Goal: Transaction & Acquisition: Purchase product/service

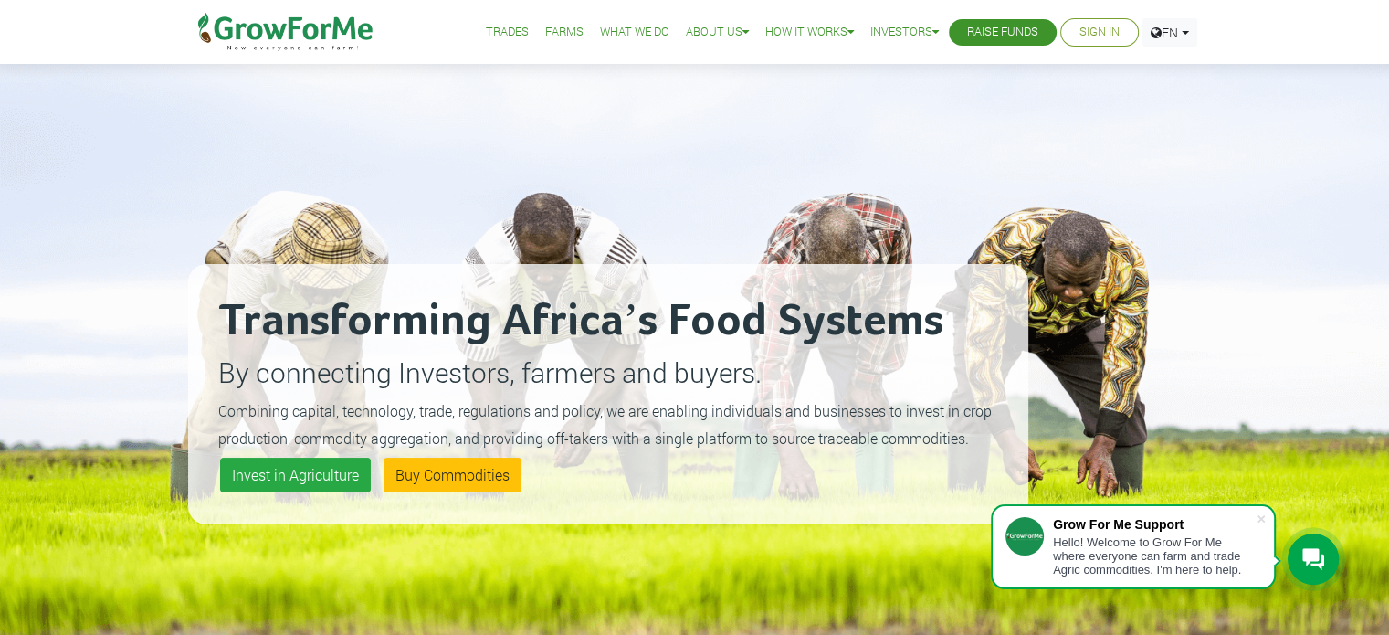
scroll to position [22, 0]
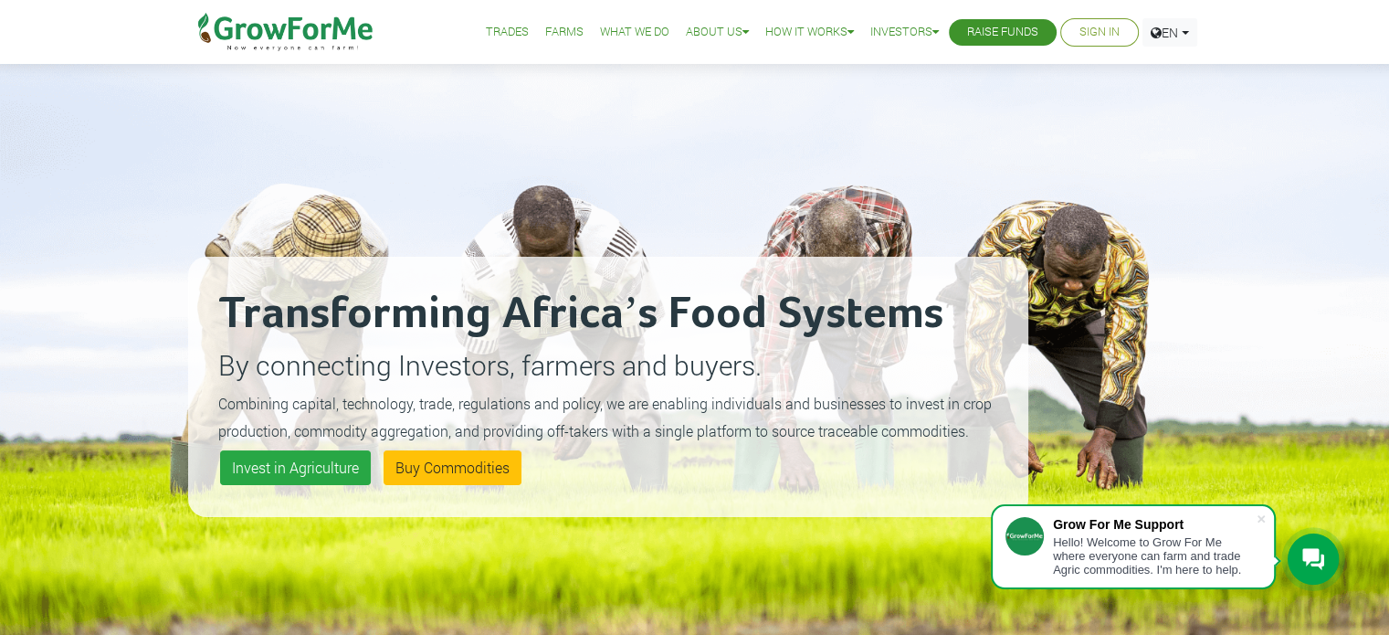
click at [470, 120] on div "Transforming Africa’s Food Systems By connecting Investors, farmers and buyers.…" at bounding box center [608, 386] width 840 height 635
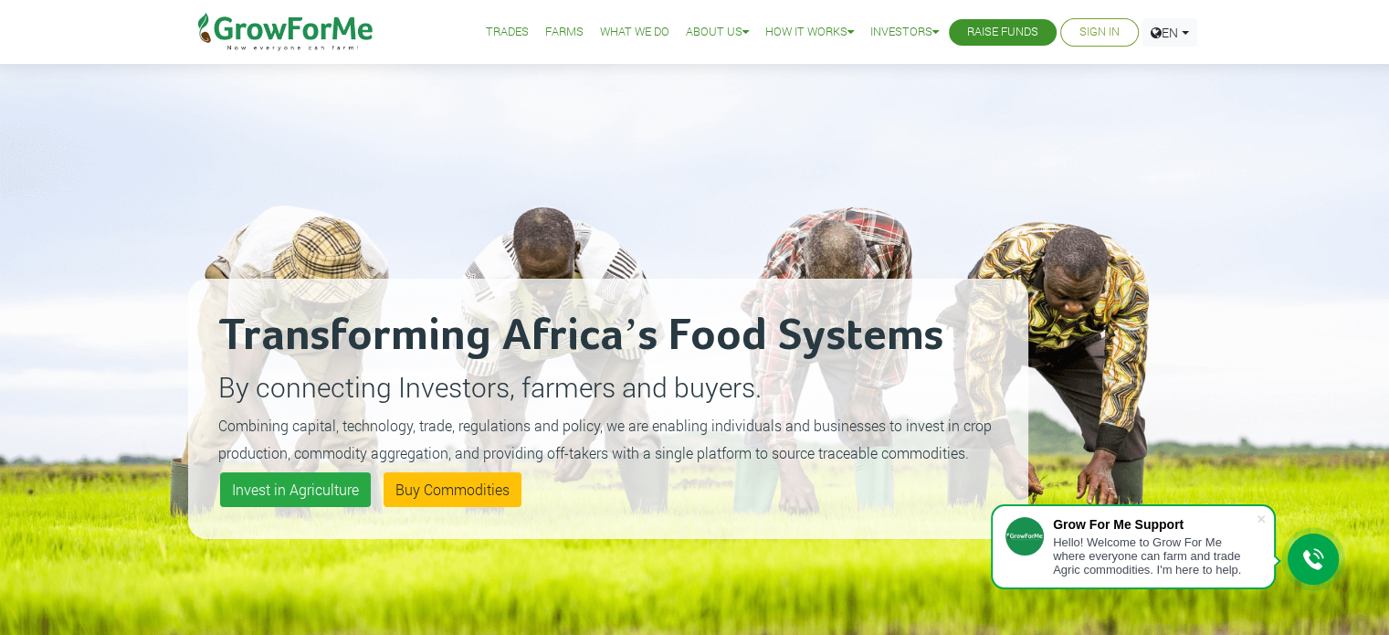
click at [100, 420] on div "Transforming Africa’s Food Systems By connecting Investors, farmers and buyers.…" at bounding box center [694, 386] width 1389 height 772
click at [296, 503] on link "Invest in Agriculture" at bounding box center [295, 489] width 151 height 35
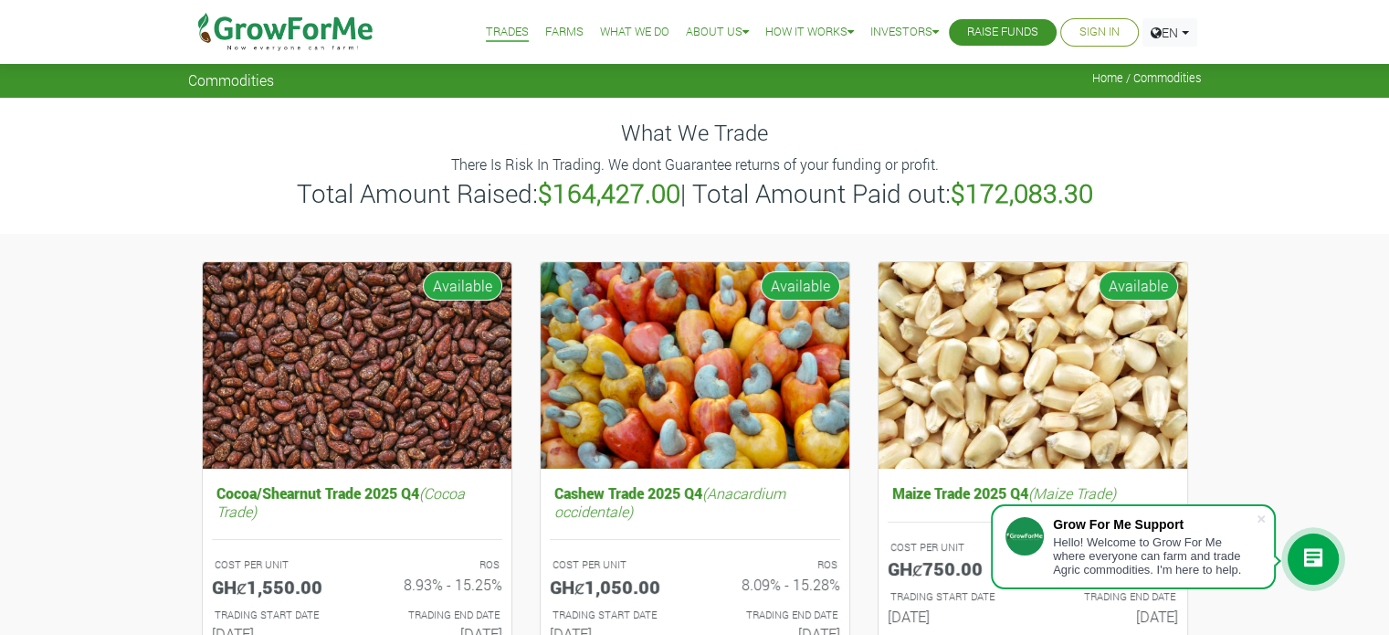
click at [990, 31] on link "Raise Funds" at bounding box center [1002, 32] width 71 height 19
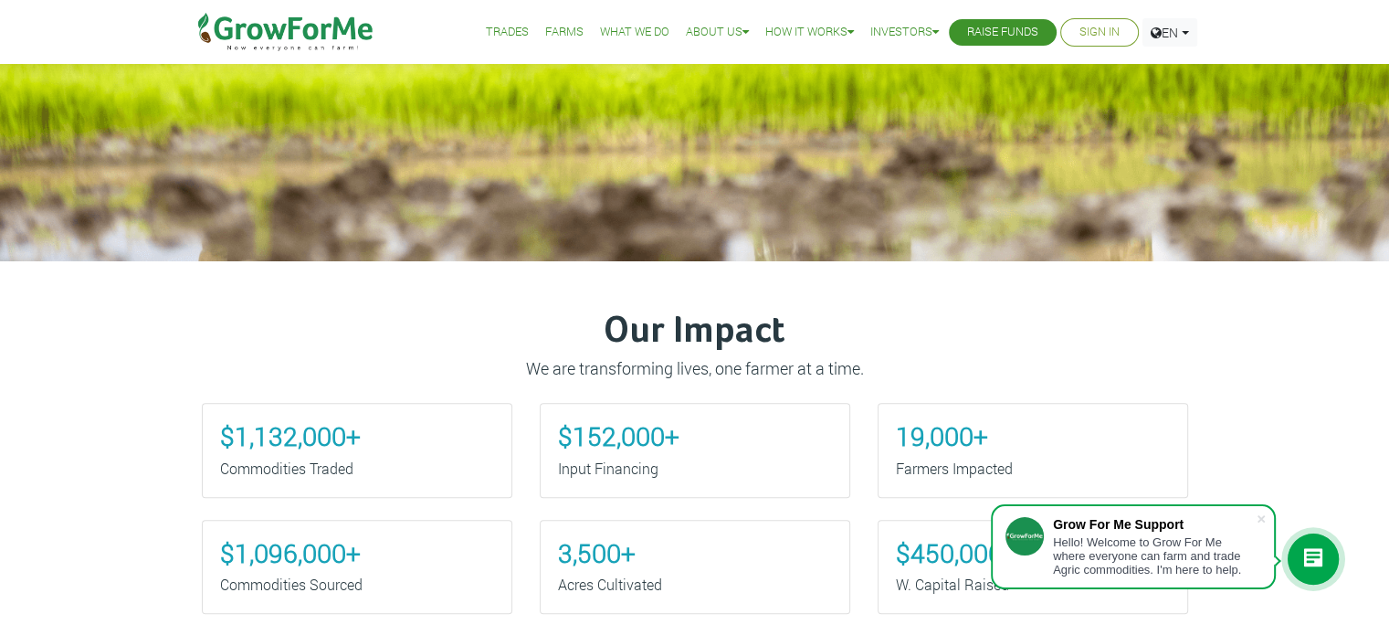
scroll to position [511, 0]
click at [530, 434] on div "$152,000+ Input Financing" at bounding box center [695, 449] width 338 height 95
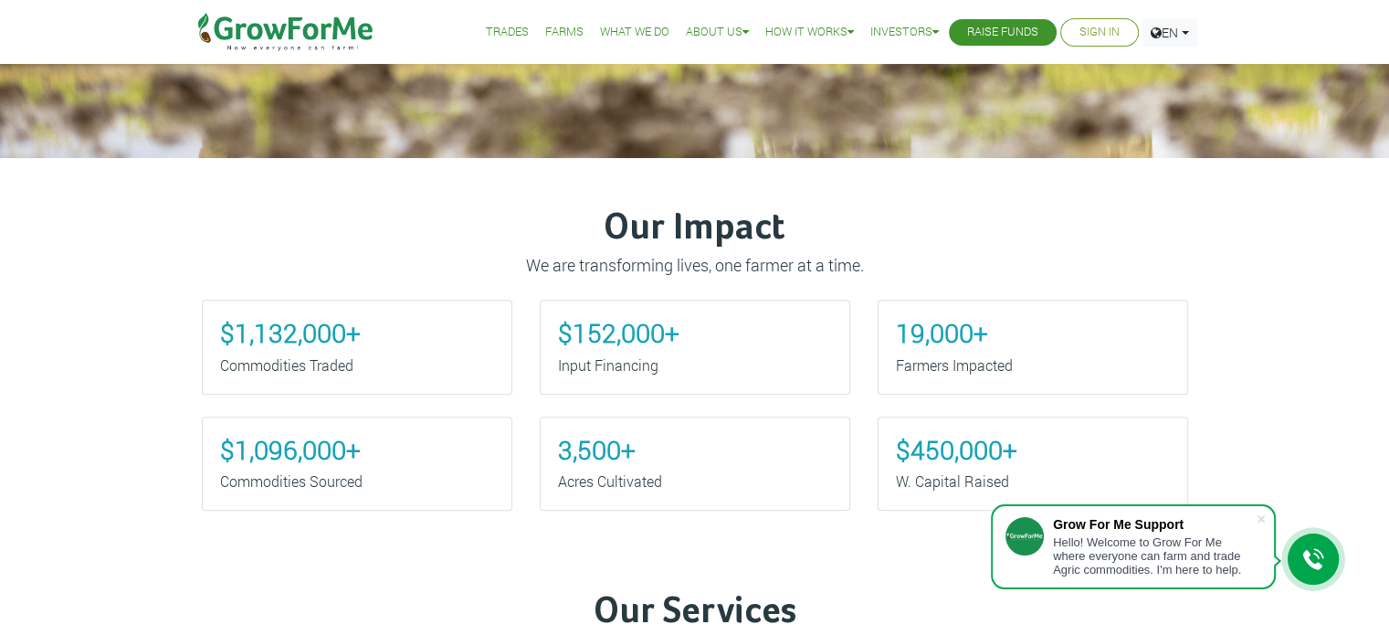
scroll to position [614, 0]
click at [554, 28] on link "Farms" at bounding box center [564, 32] width 38 height 19
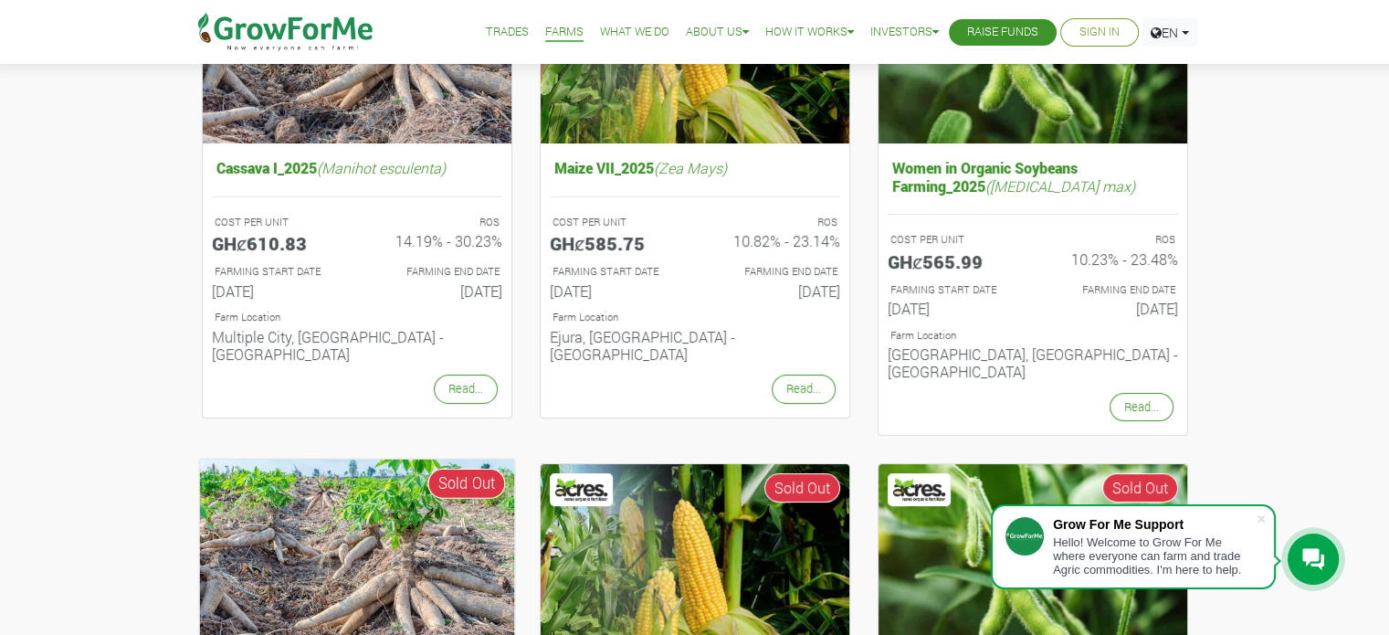
scroll to position [314, 0]
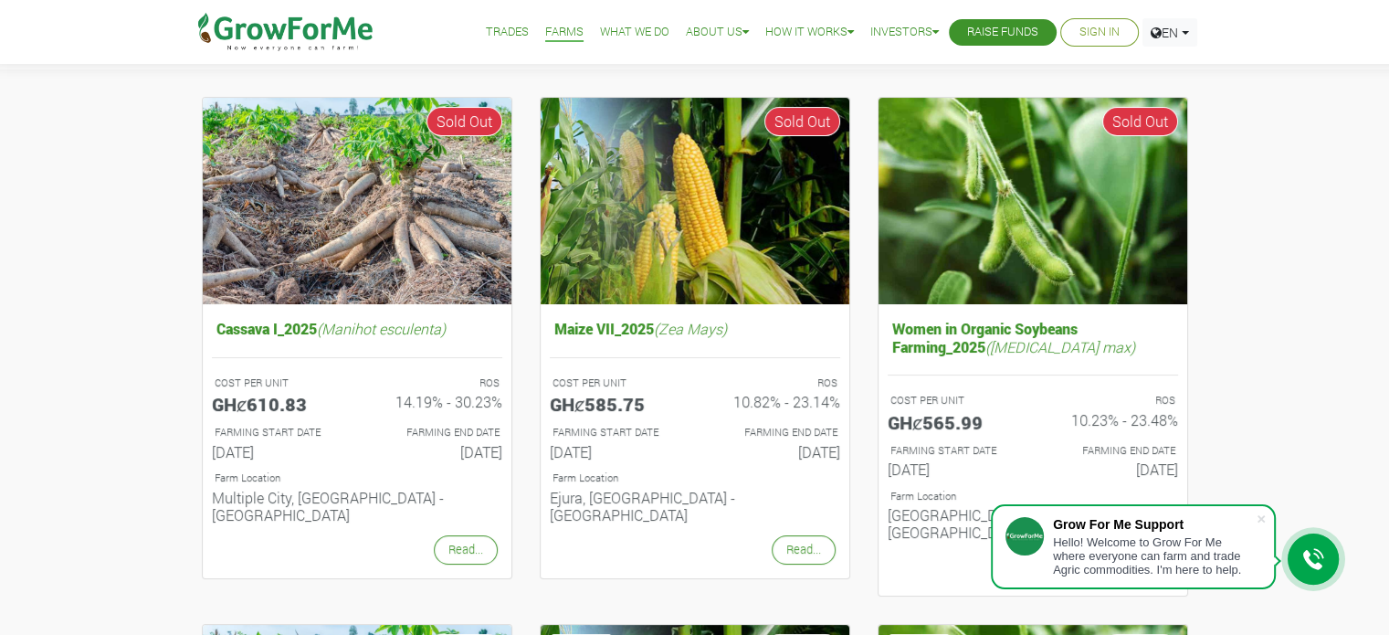
scroll to position [163, 0]
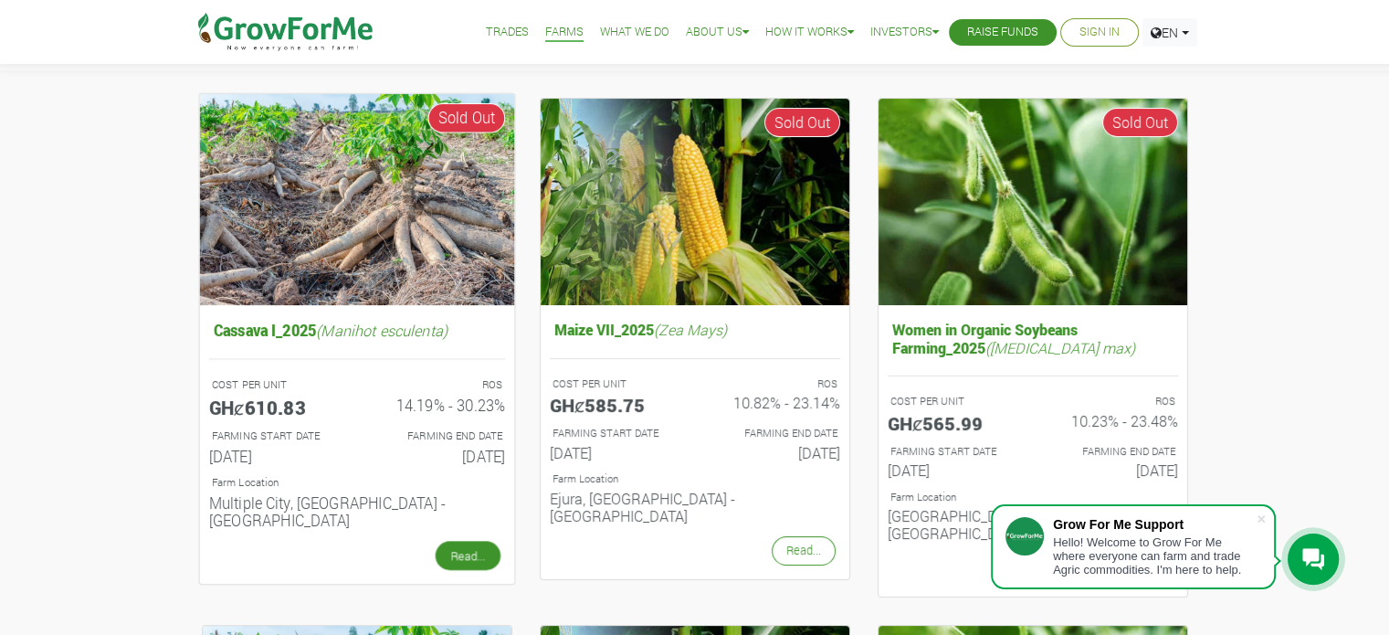
click at [460, 541] on link "Read..." at bounding box center [467, 555] width 65 height 29
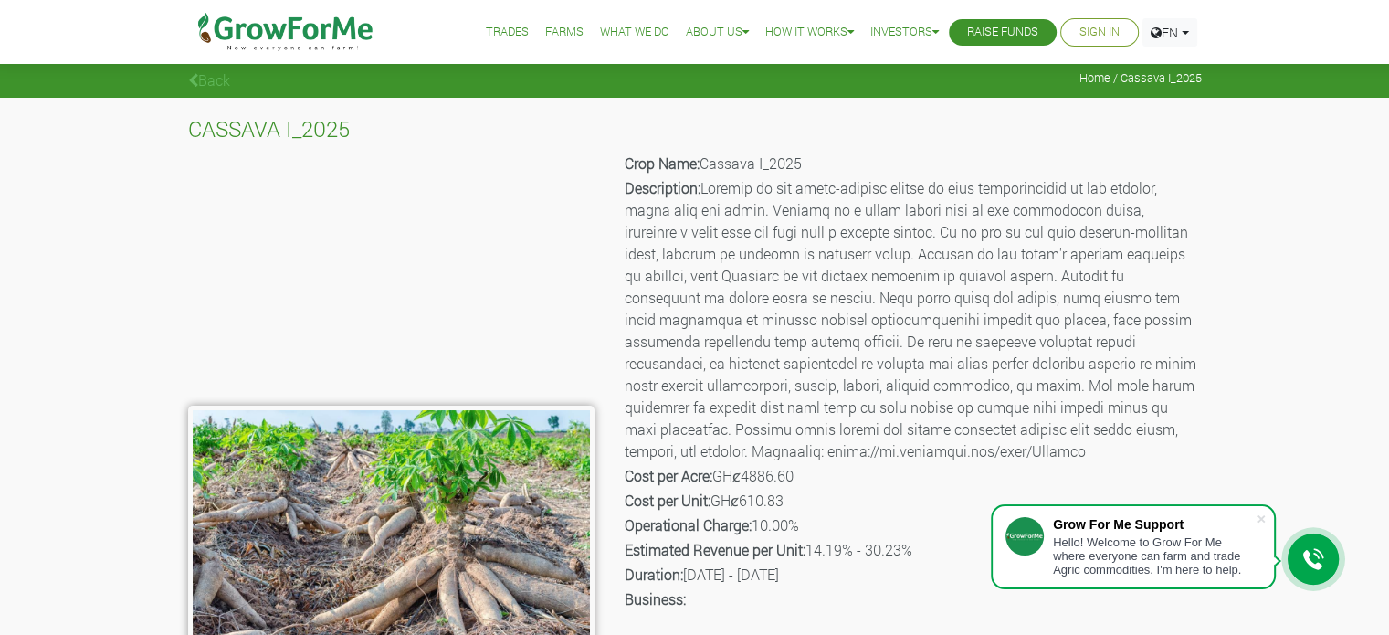
click at [215, 72] on link "Back" at bounding box center [209, 79] width 42 height 19
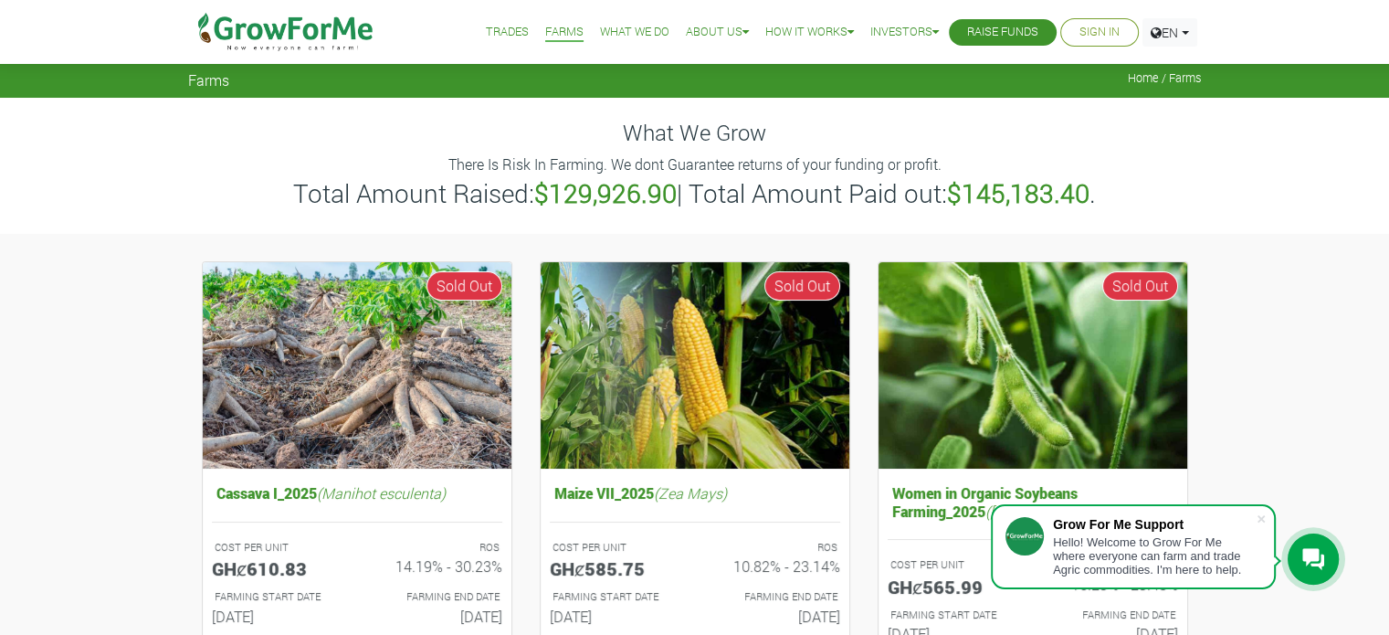
click at [632, 32] on link "What We Do" at bounding box center [634, 32] width 69 height 19
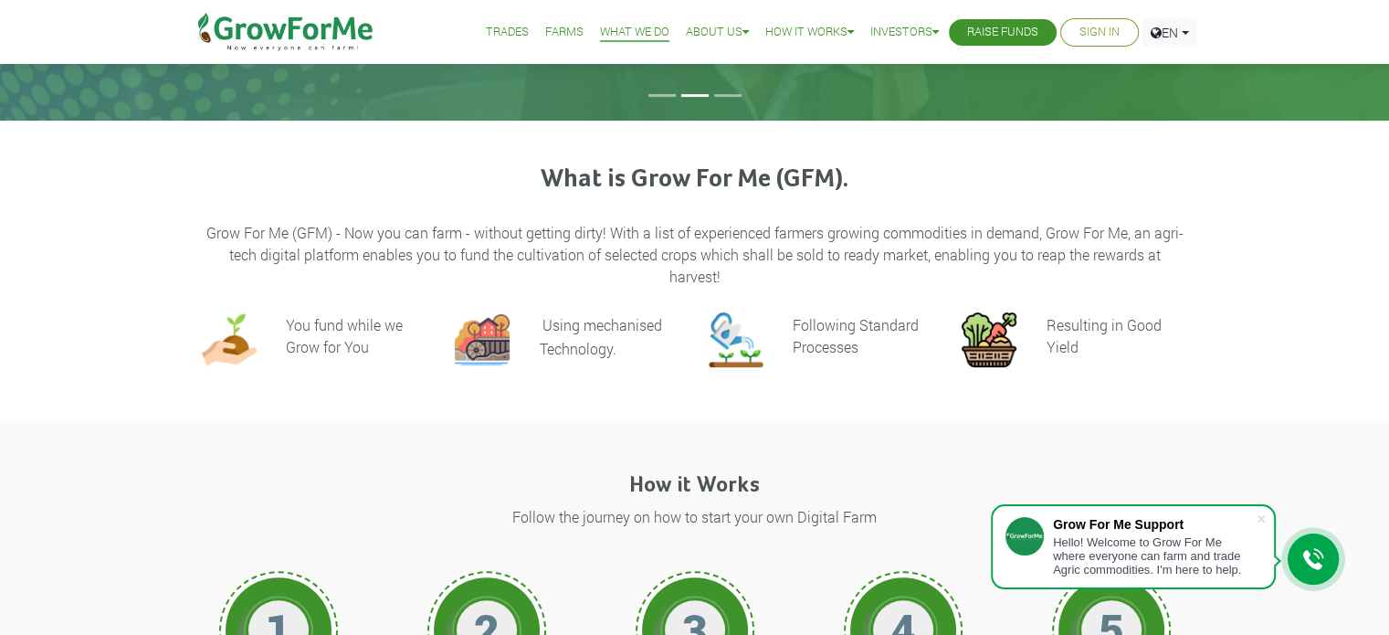
scroll to position [354, 0]
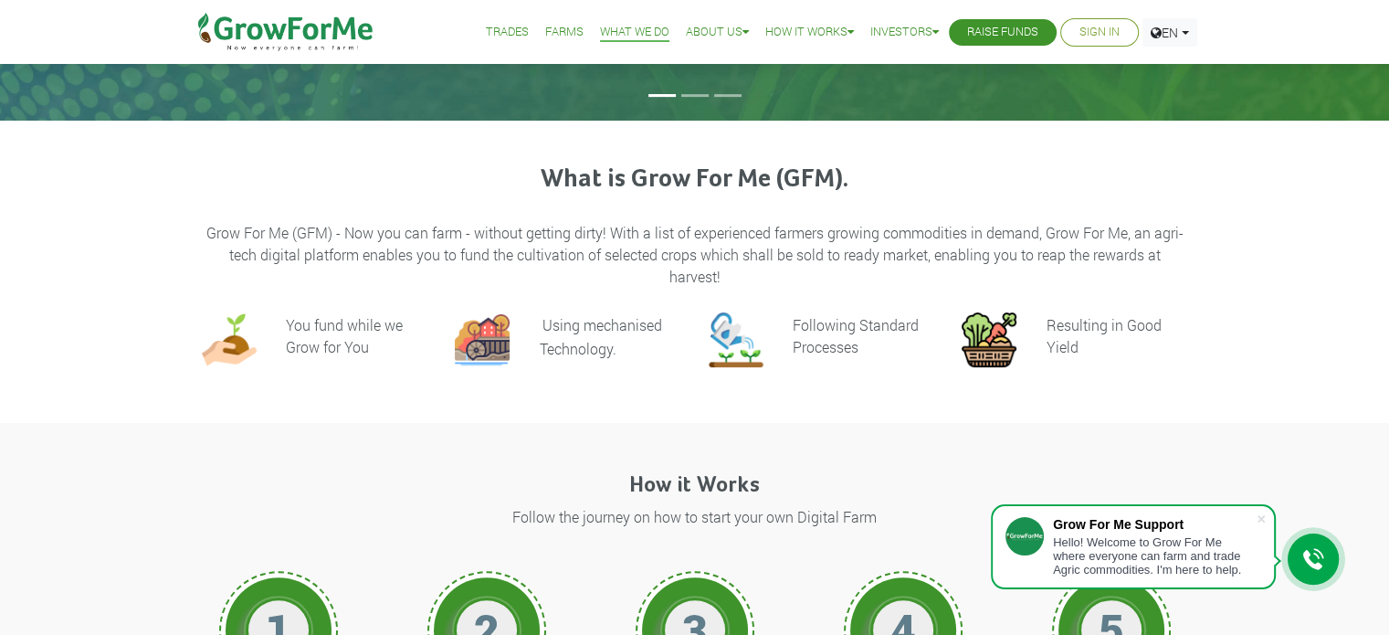
click at [311, 532] on div "How it Works Follow the journey on how to start your own Digital Farm 1 Pick a …" at bounding box center [694, 620] width 1041 height 340
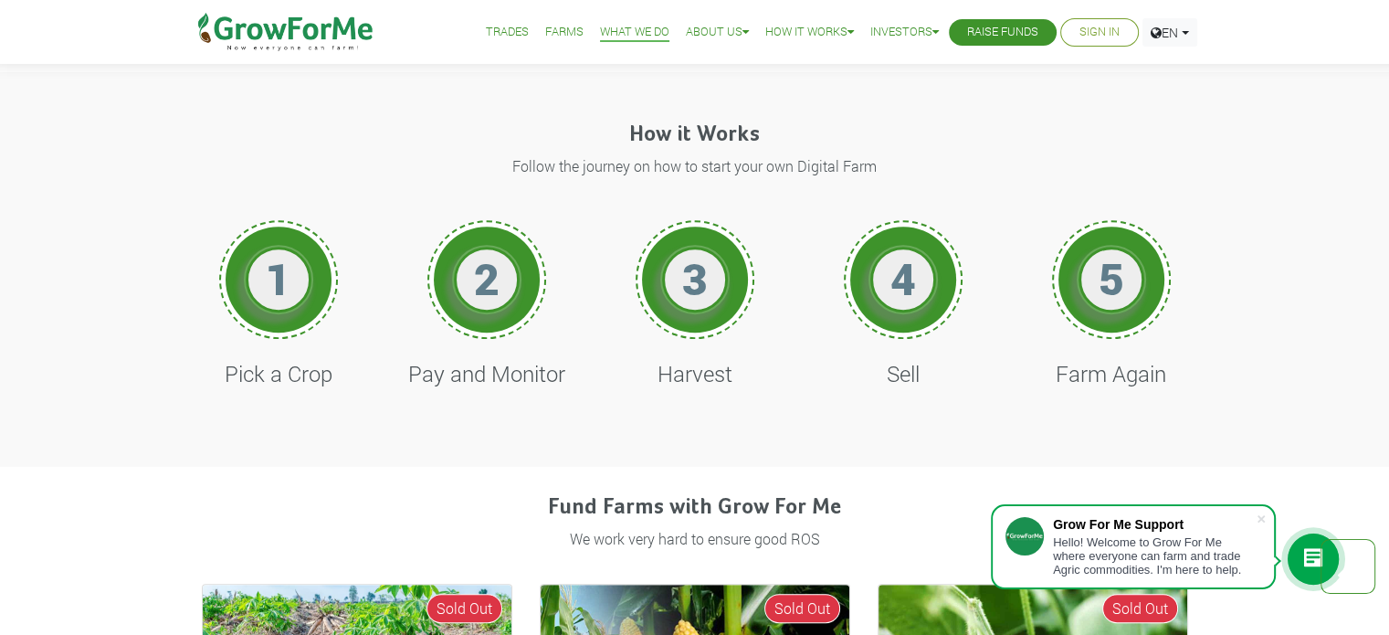
scroll to position [705, 0]
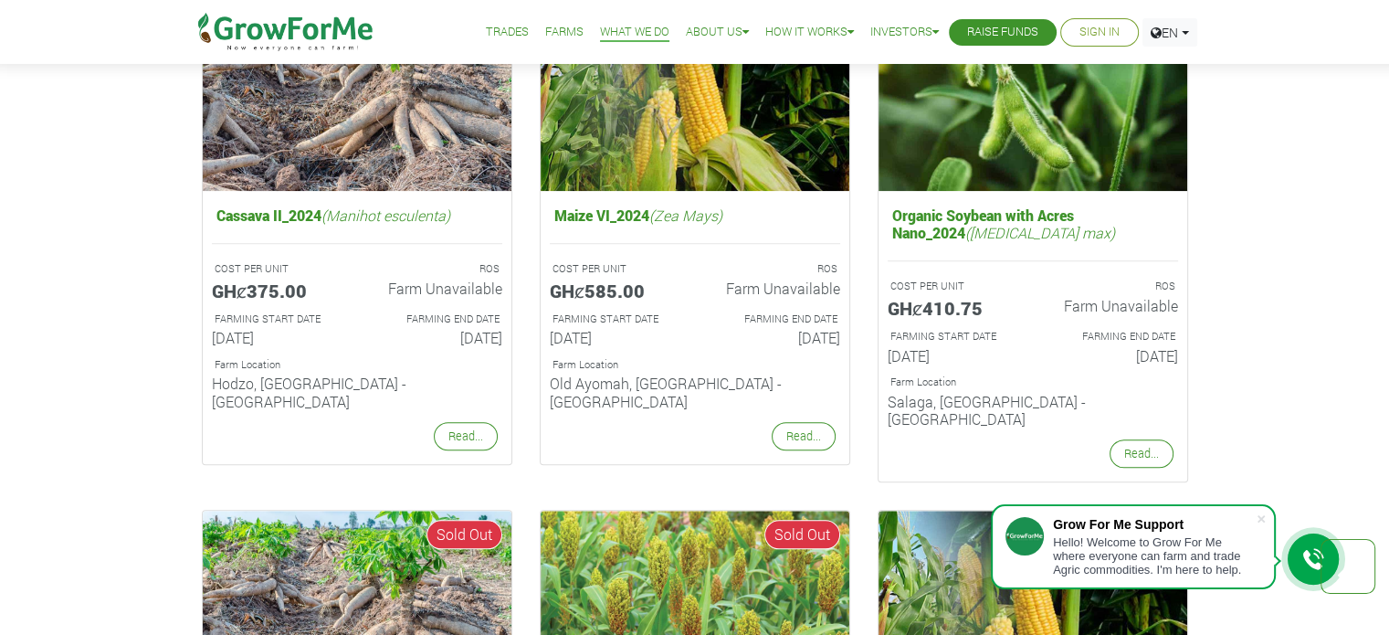
scroll to position [1830, 0]
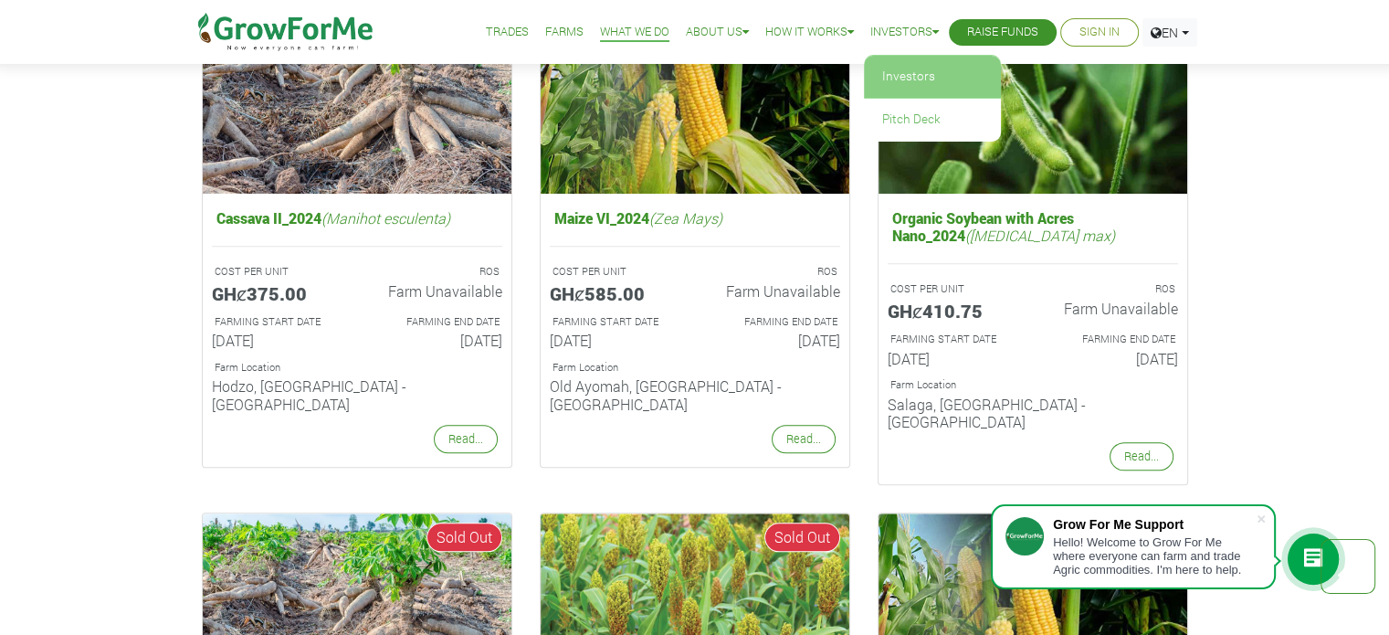
click at [888, 78] on link "Investors" at bounding box center [932, 77] width 137 height 42
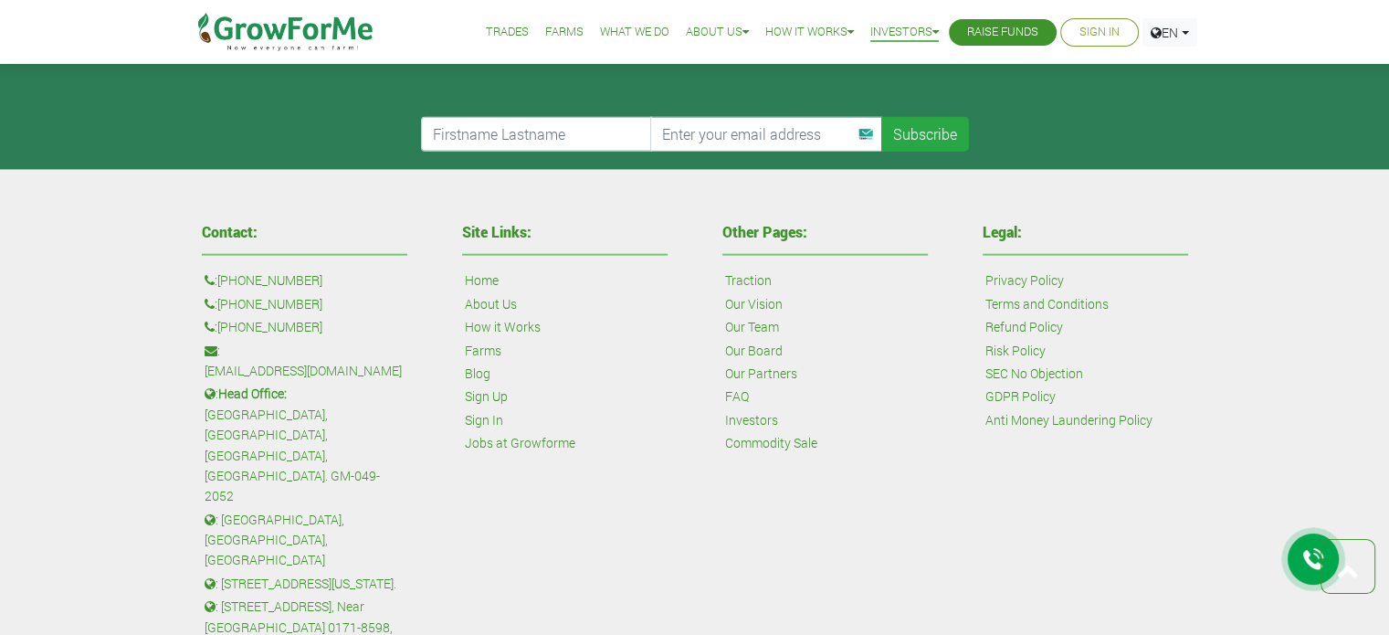
scroll to position [4506, 0]
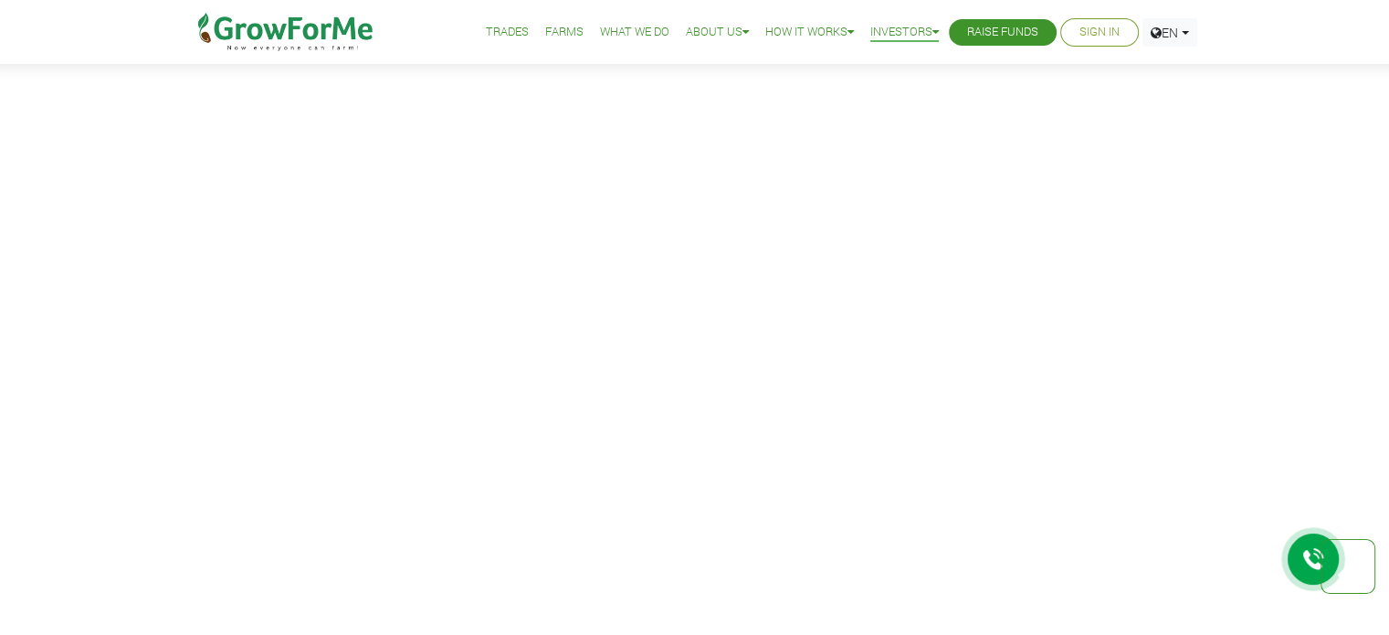
scroll to position [2367, 0]
click at [554, 29] on link "Farms" at bounding box center [564, 32] width 38 height 19
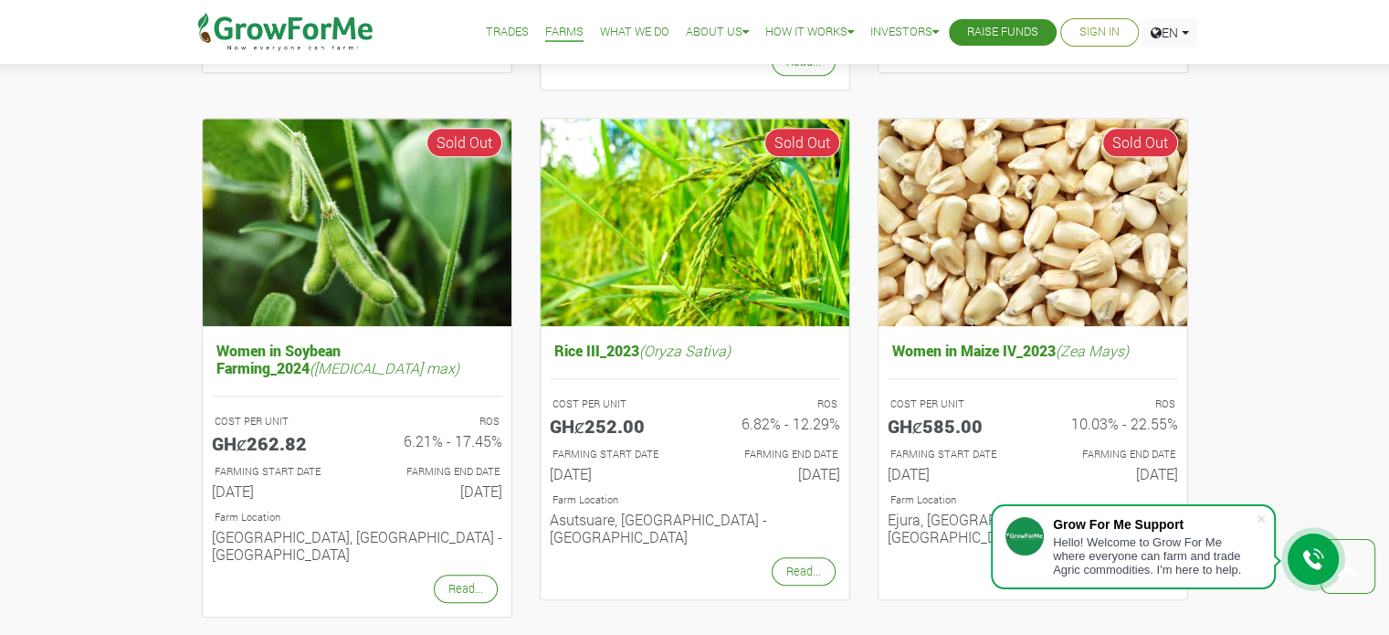
scroll to position [1856, 0]
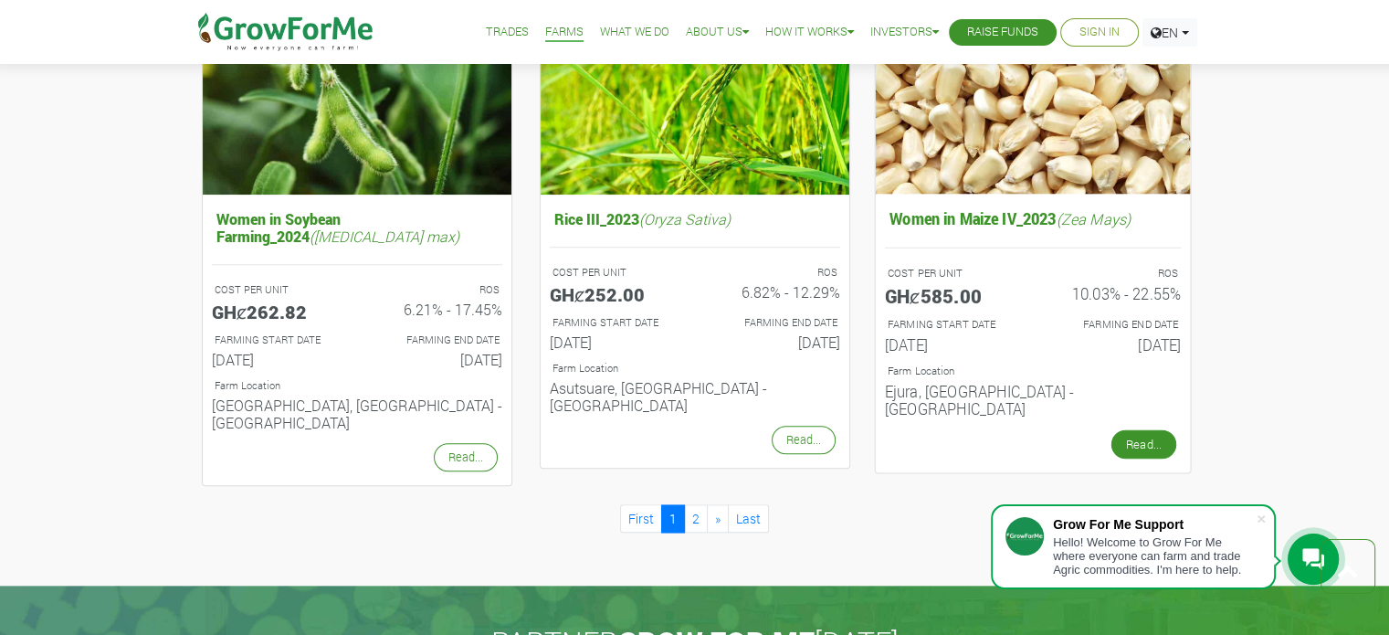
click at [1152, 429] on link "Read..." at bounding box center [1143, 443] width 65 height 29
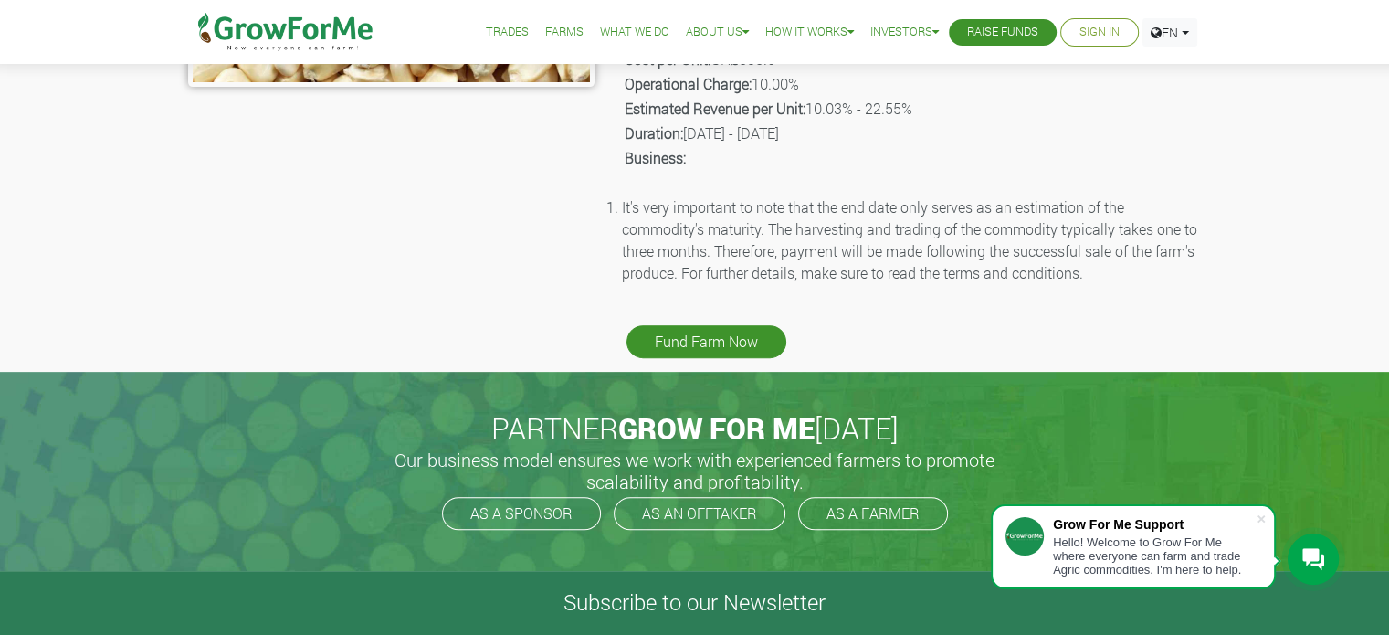
scroll to position [596, 0]
click at [726, 324] on link "Fund Farm Now" at bounding box center [707, 340] width 160 height 33
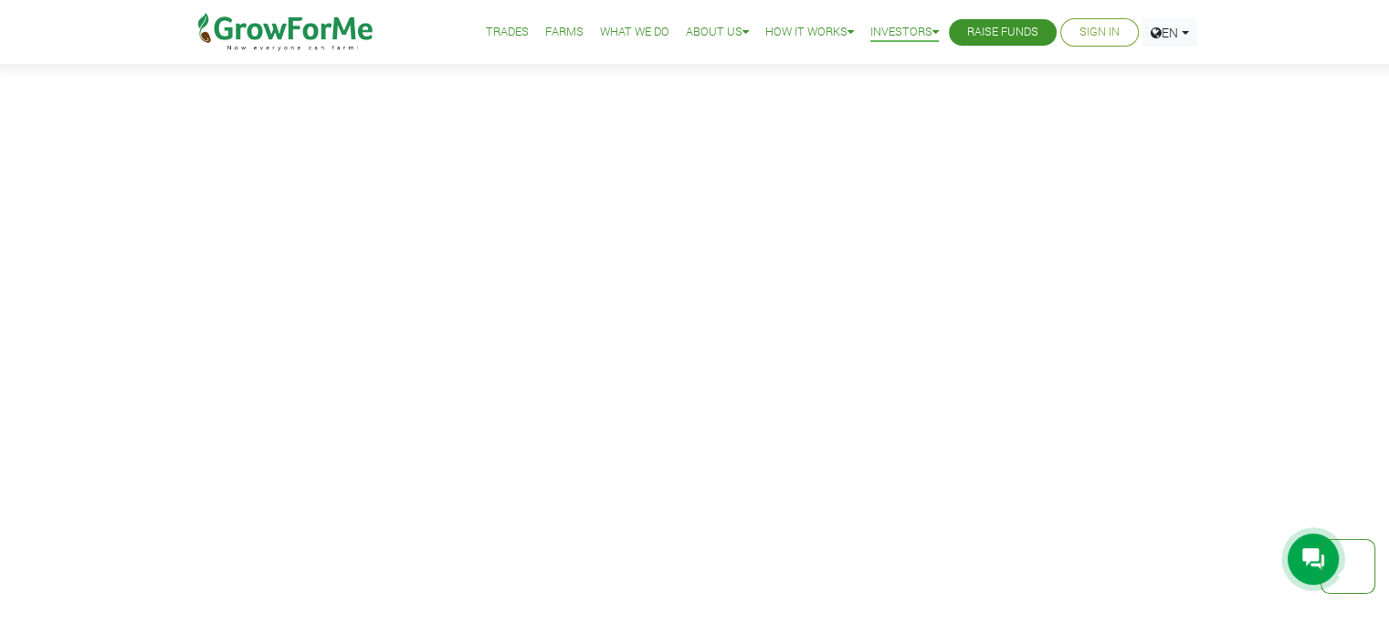
scroll to position [3010, 0]
click at [509, 36] on link "Trades" at bounding box center [507, 32] width 43 height 19
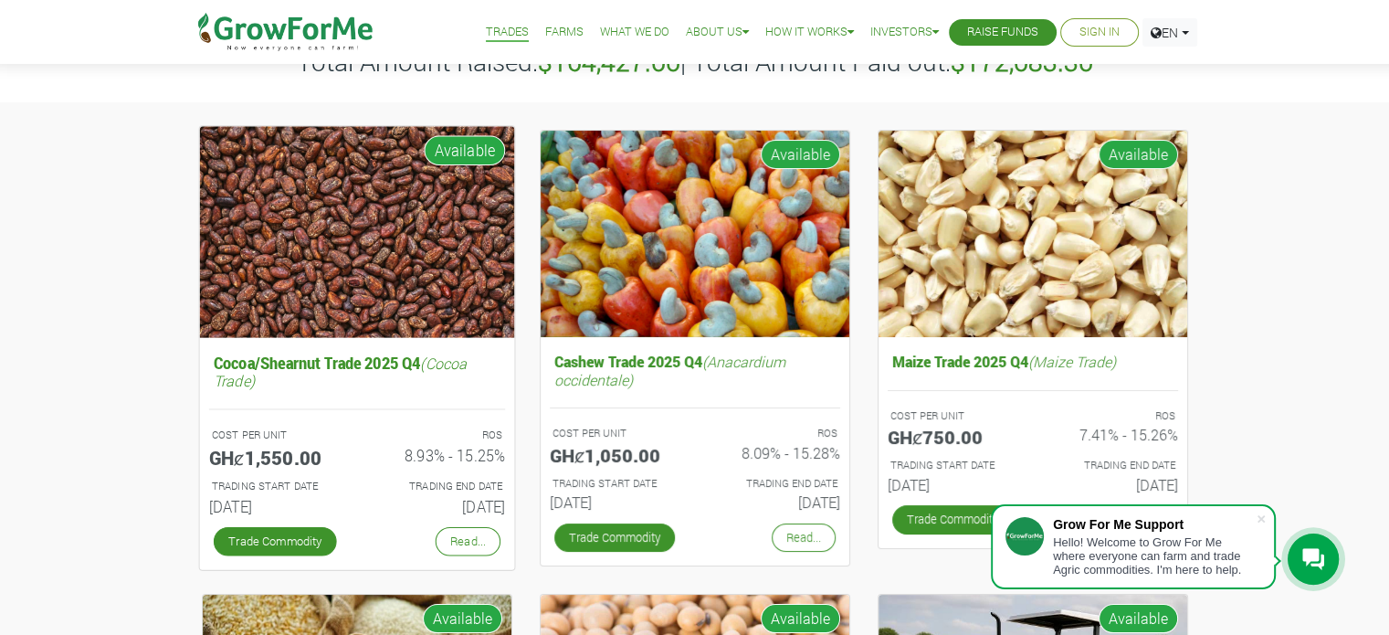
scroll to position [133, 0]
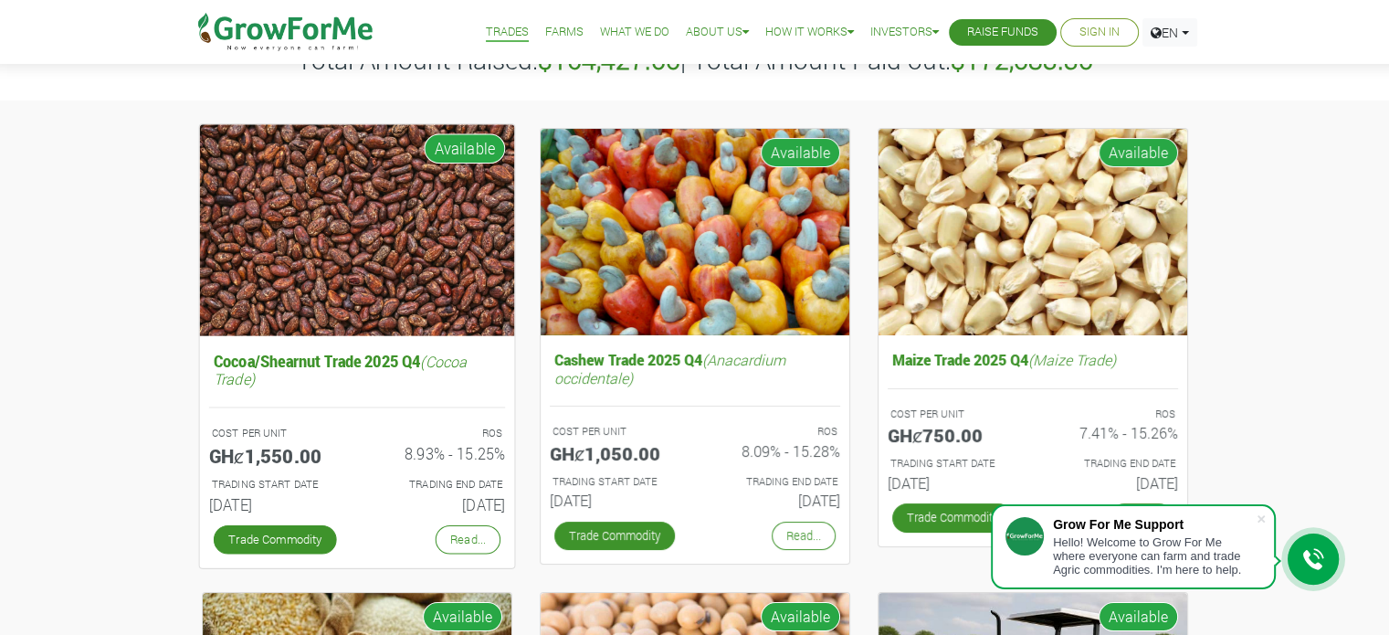
click at [348, 375] on h5 "Cocoa/Shearnut Trade 2025 Q4 (Cocoa Trade)" at bounding box center [356, 368] width 296 height 45
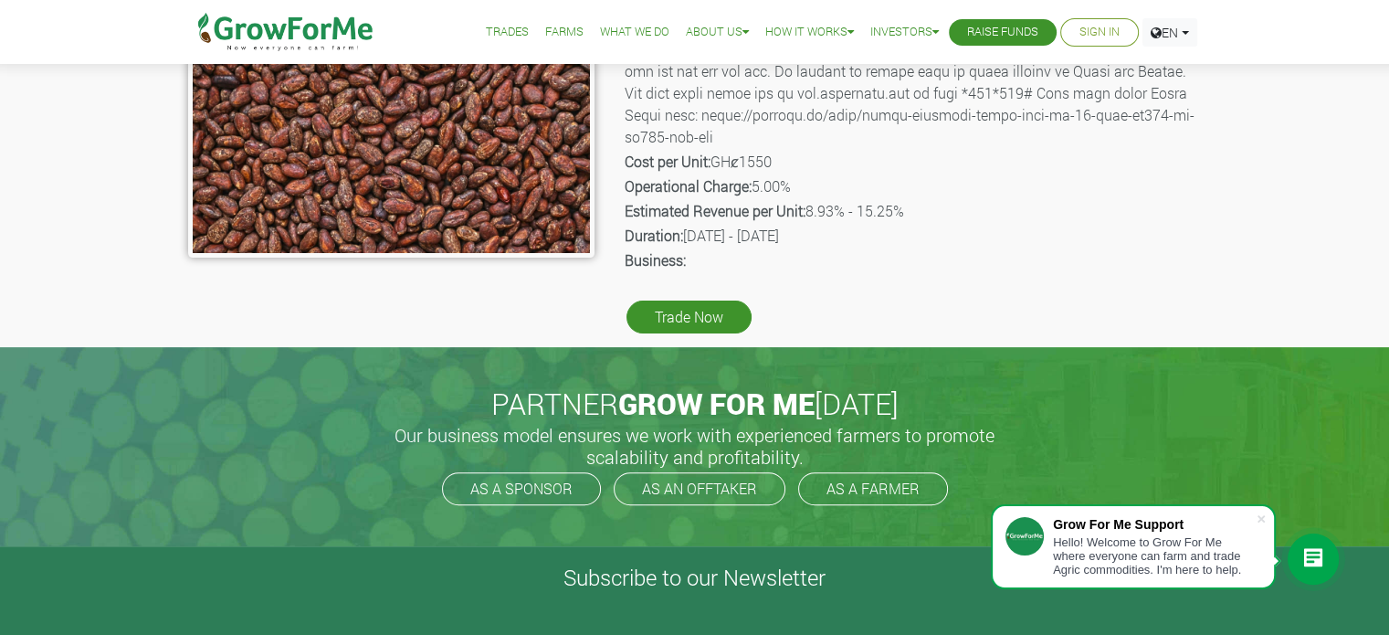
scroll to position [424, 0]
click at [672, 326] on link "Trade Now" at bounding box center [689, 317] width 125 height 33
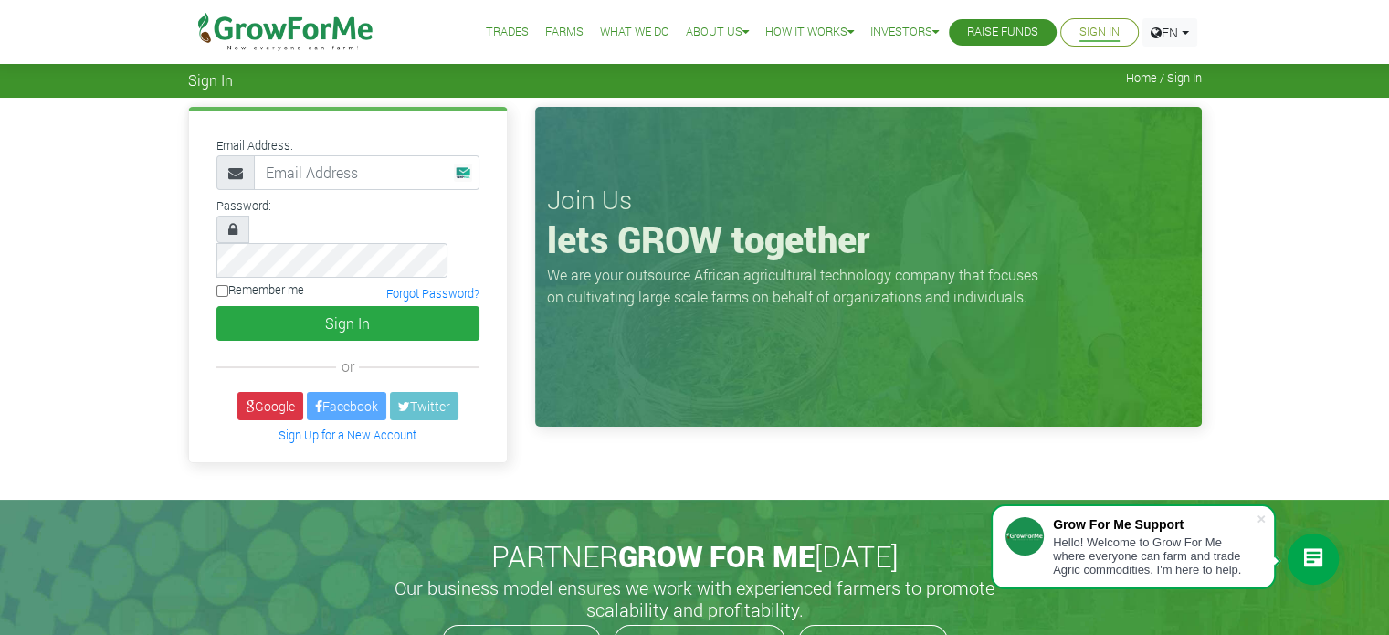
click at [1103, 39] on link "Sign In" at bounding box center [1100, 32] width 40 height 19
click at [361, 427] on link "Sign Up for a New Account" at bounding box center [348, 434] width 138 height 15
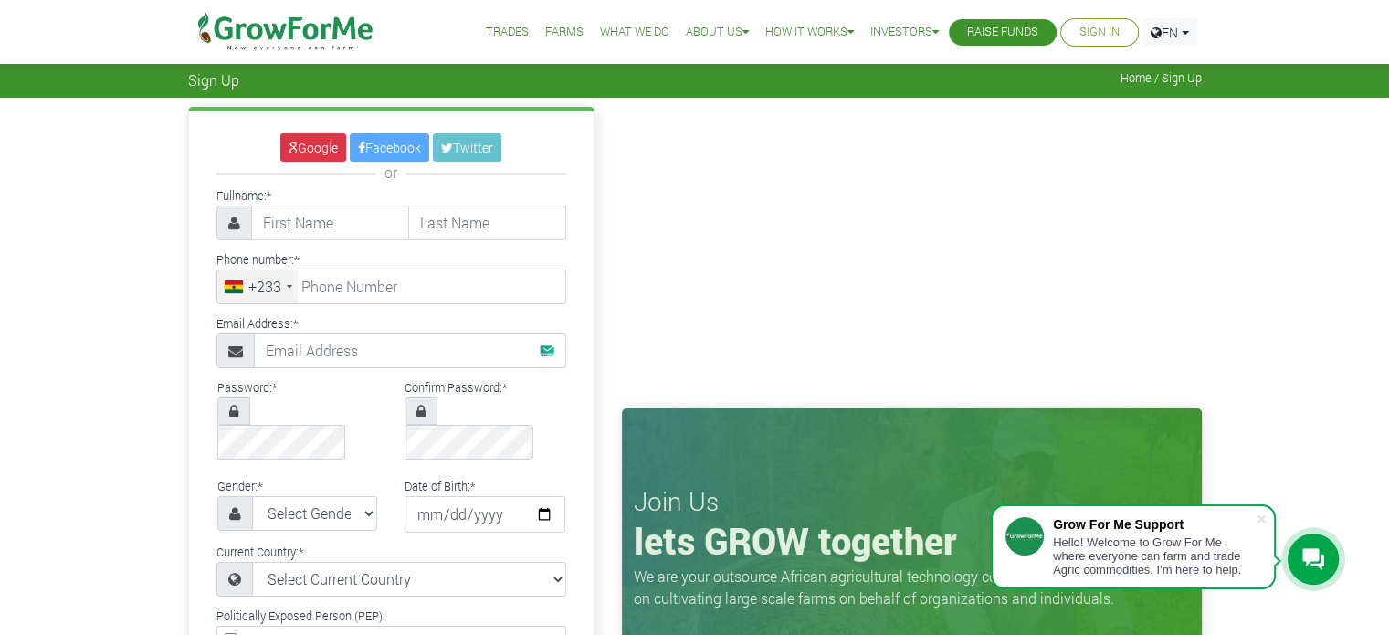
click at [279, 294] on div "+233" at bounding box center [264, 287] width 33 height 22
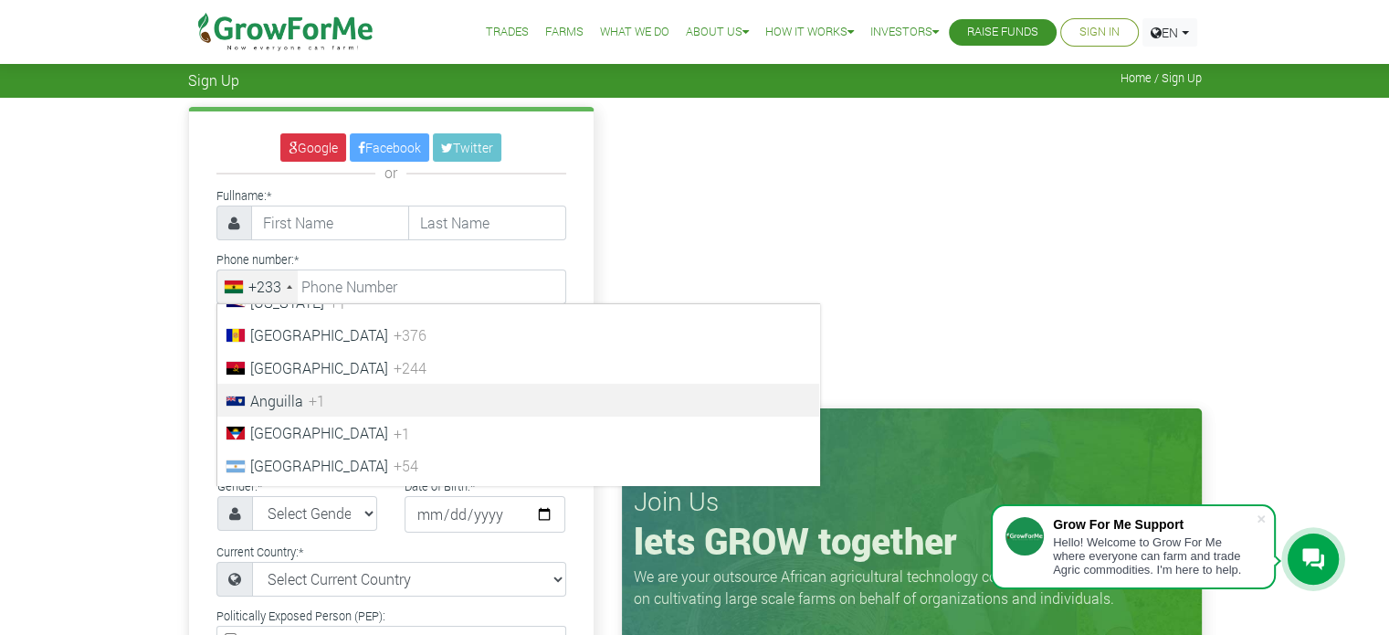
scroll to position [258, 0]
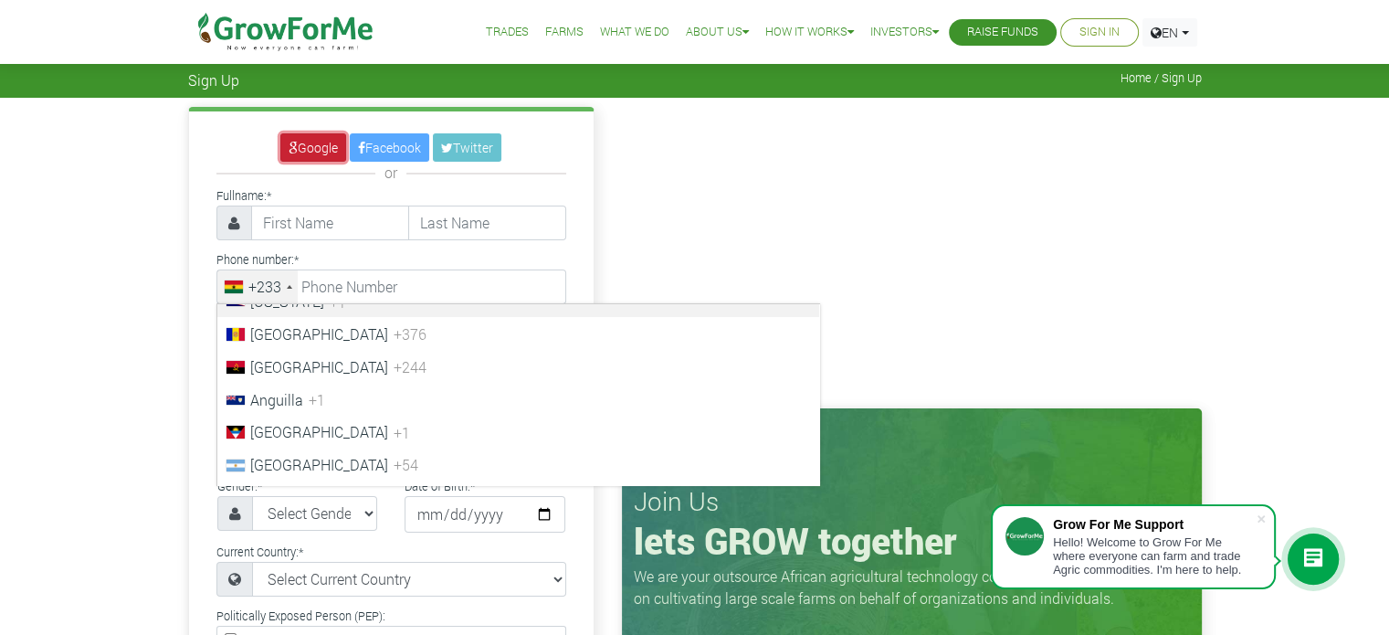
click at [320, 156] on link "Google" at bounding box center [313, 147] width 66 height 28
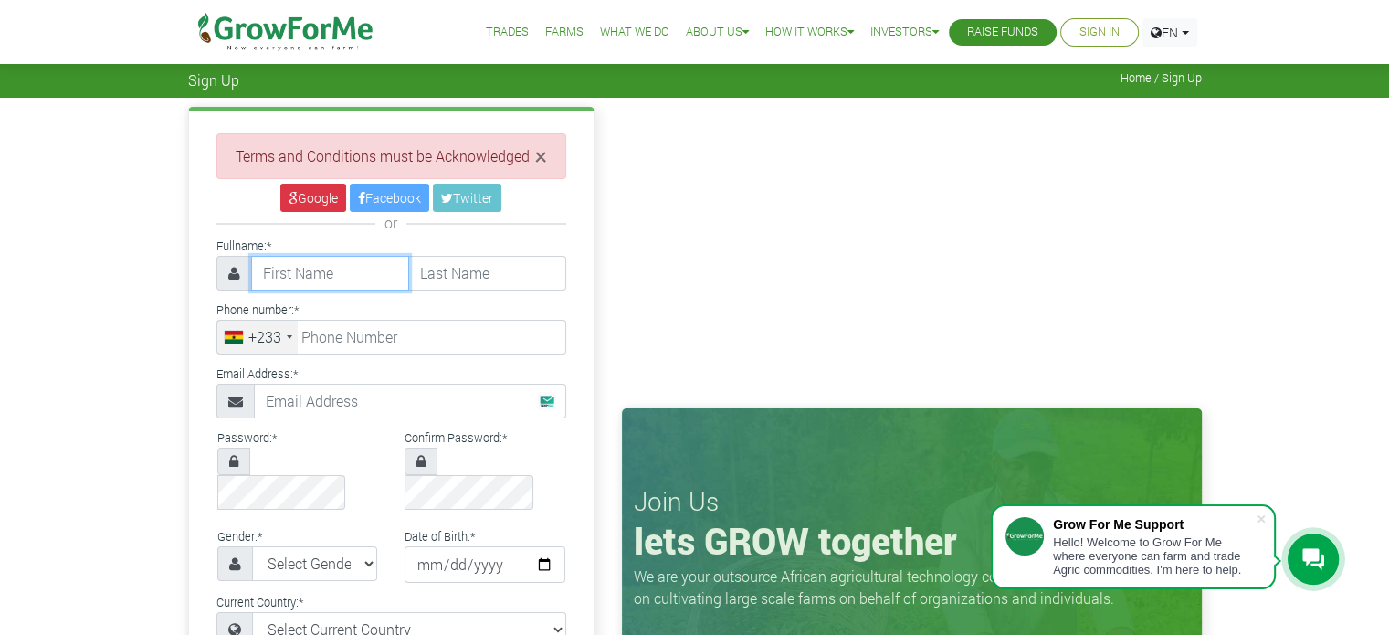
click at [332, 273] on input "text" at bounding box center [330, 273] width 158 height 35
type input "Kenneth"
click at [429, 269] on input "text" at bounding box center [487, 273] width 158 height 35
type input "Manyenje"
type input "0994310533"
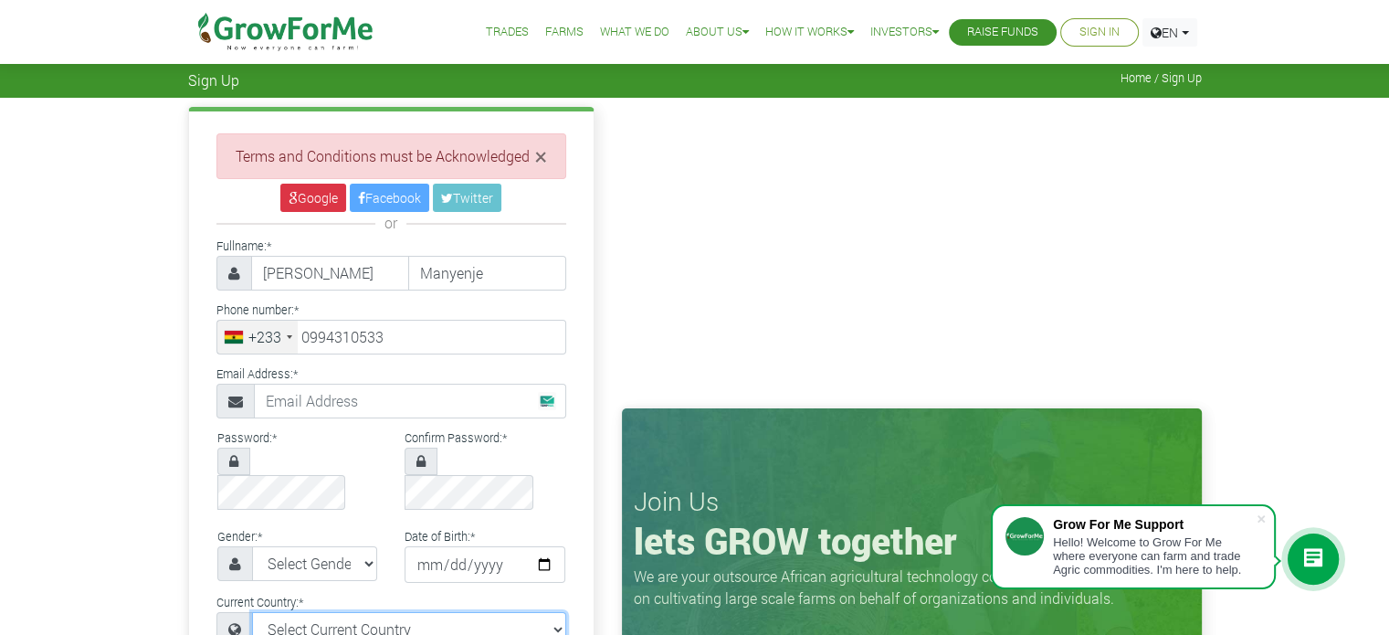
select select "Malawi"
type input "994310533"
click at [271, 337] on div "+233" at bounding box center [264, 337] width 33 height 22
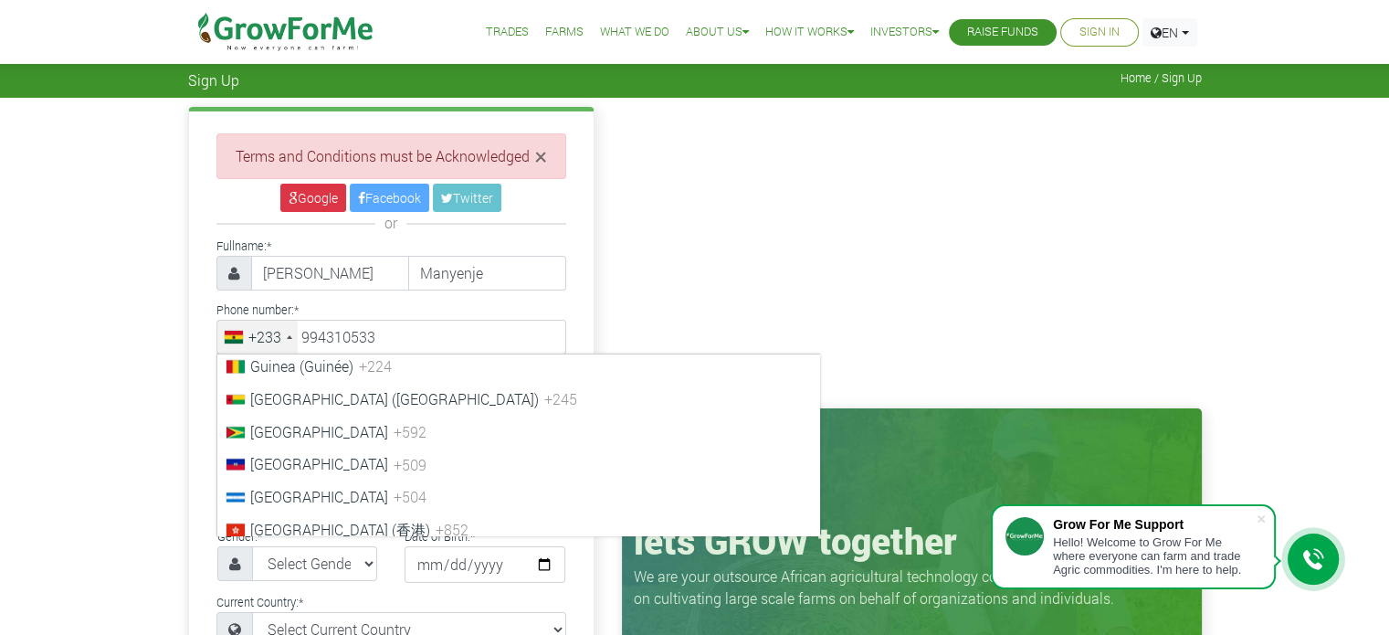
scroll to position [3116, 0]
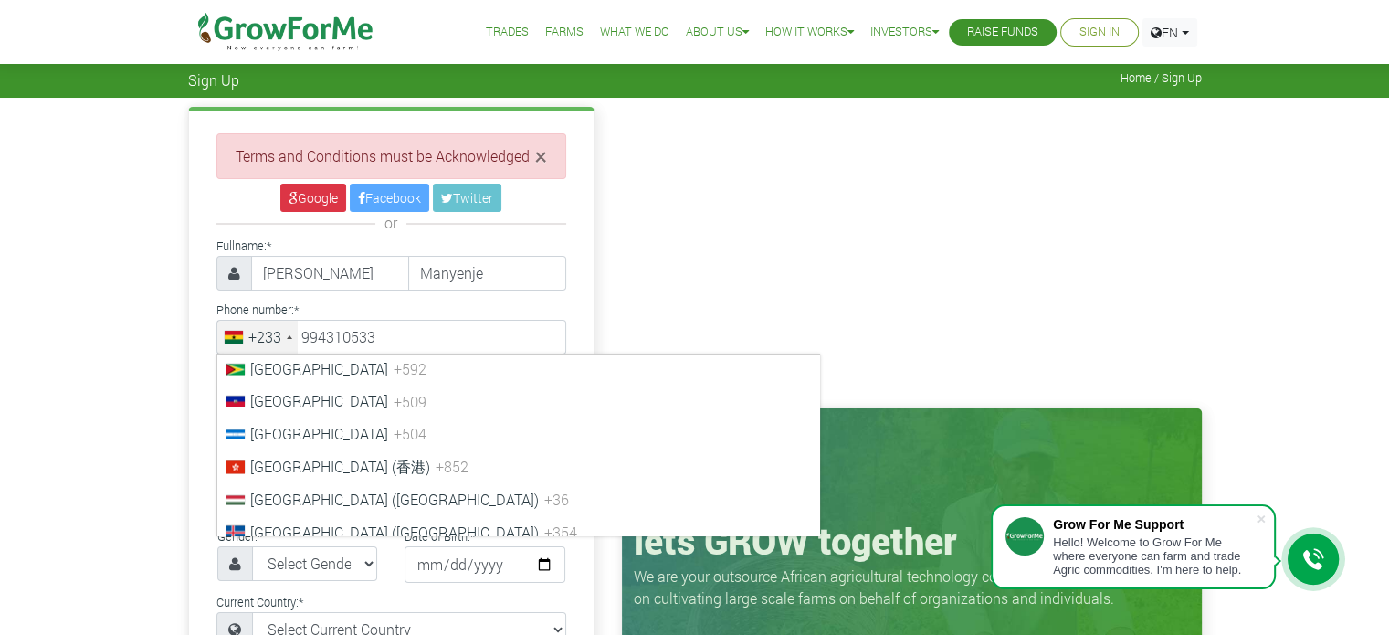
drag, startPoint x: 367, startPoint y: 441, endPoint x: 348, endPoint y: 440, distance: 19.2
click at [367, 417] on li "Haiti +509" at bounding box center [518, 401] width 602 height 33
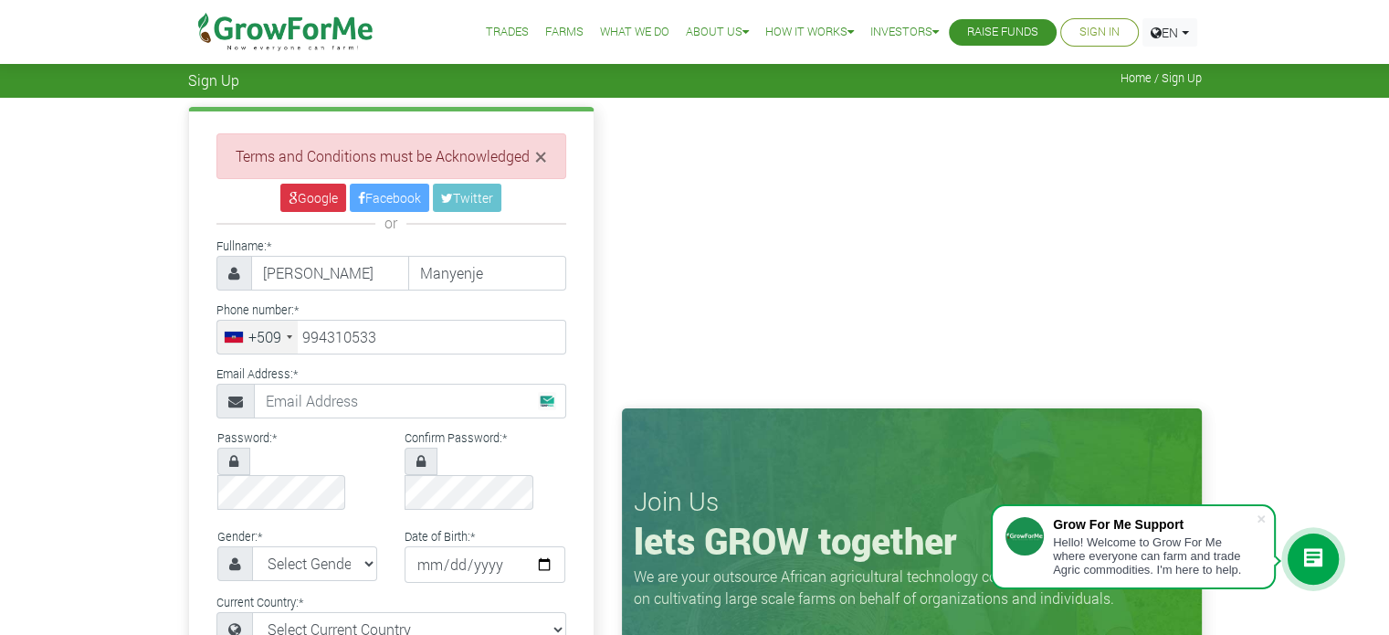
click at [278, 343] on div "+509" at bounding box center [264, 337] width 33 height 22
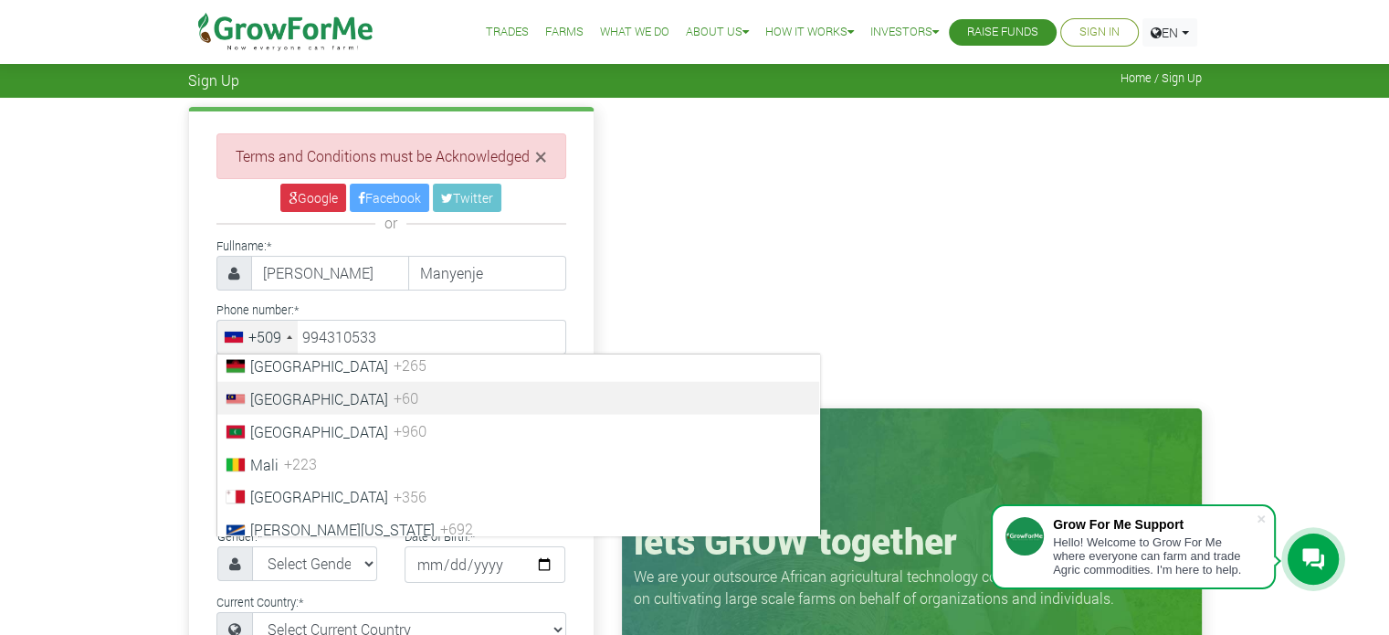
scroll to position [4293, 0]
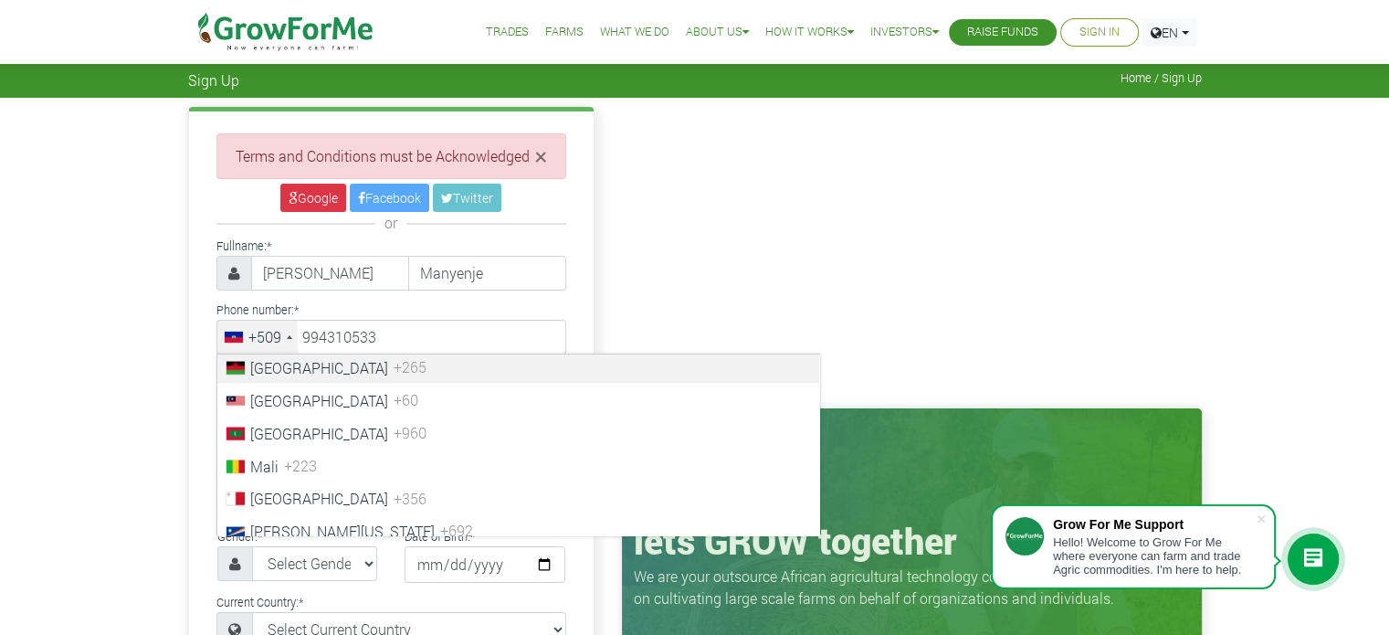
click at [374, 384] on li "Malawi +265" at bounding box center [518, 367] width 602 height 33
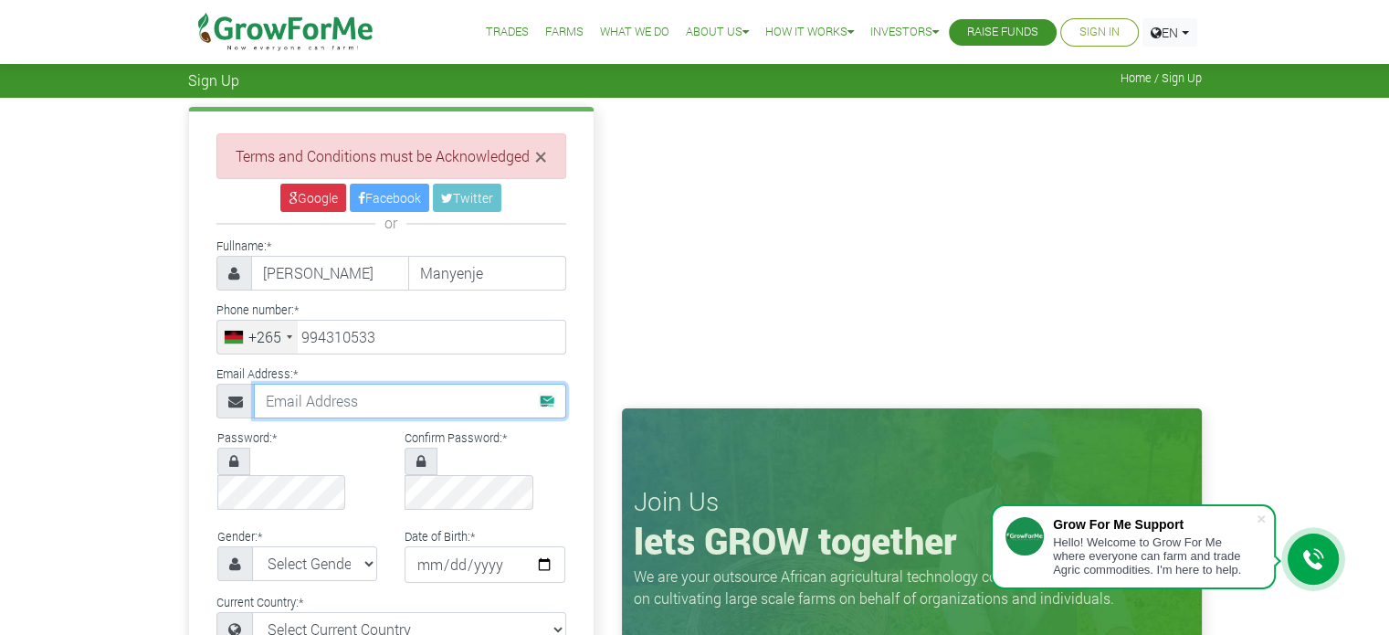
click at [332, 400] on input "text" at bounding box center [410, 401] width 312 height 35
type input "[EMAIL_ADDRESS][DOMAIN_NAME]"
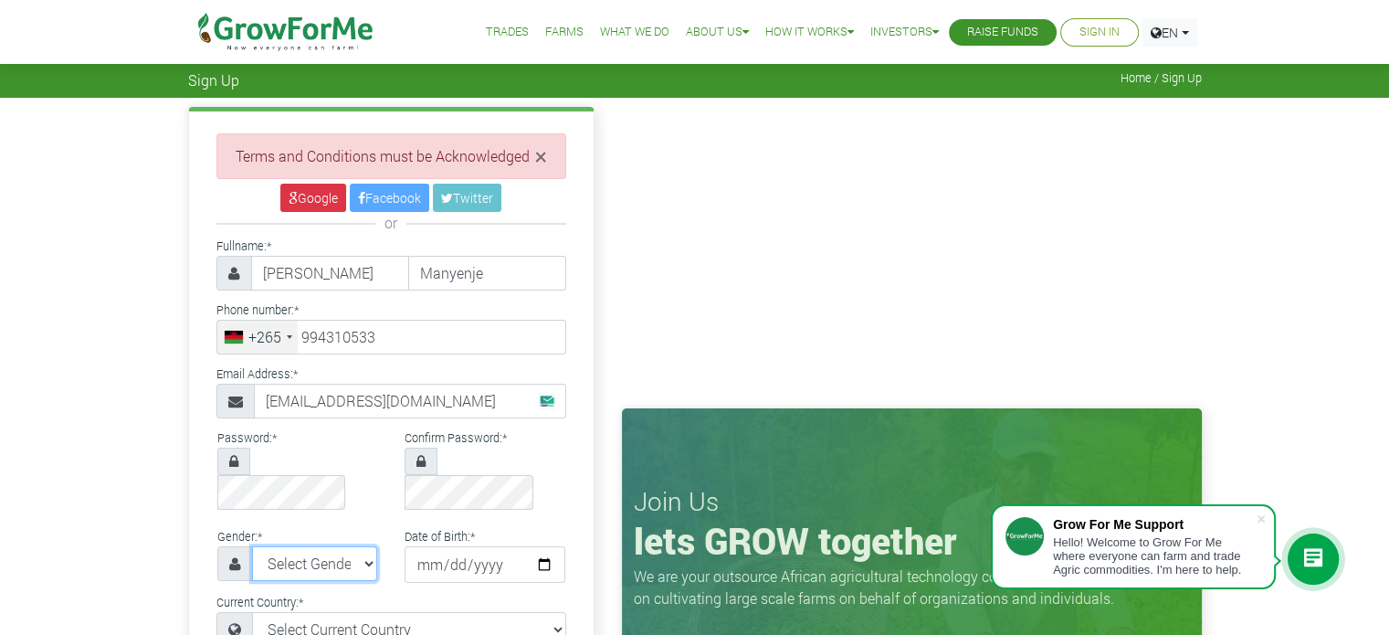
click at [320, 546] on select "Select Gender Female Male" at bounding box center [315, 563] width 126 height 35
select select "[DEMOGRAPHIC_DATA]"
click at [252, 546] on select "Select Gender Female Male" at bounding box center [315, 563] width 126 height 35
click at [455, 546] on input "date" at bounding box center [485, 564] width 161 height 37
click at [433, 546] on input "date" at bounding box center [485, 564] width 161 height 37
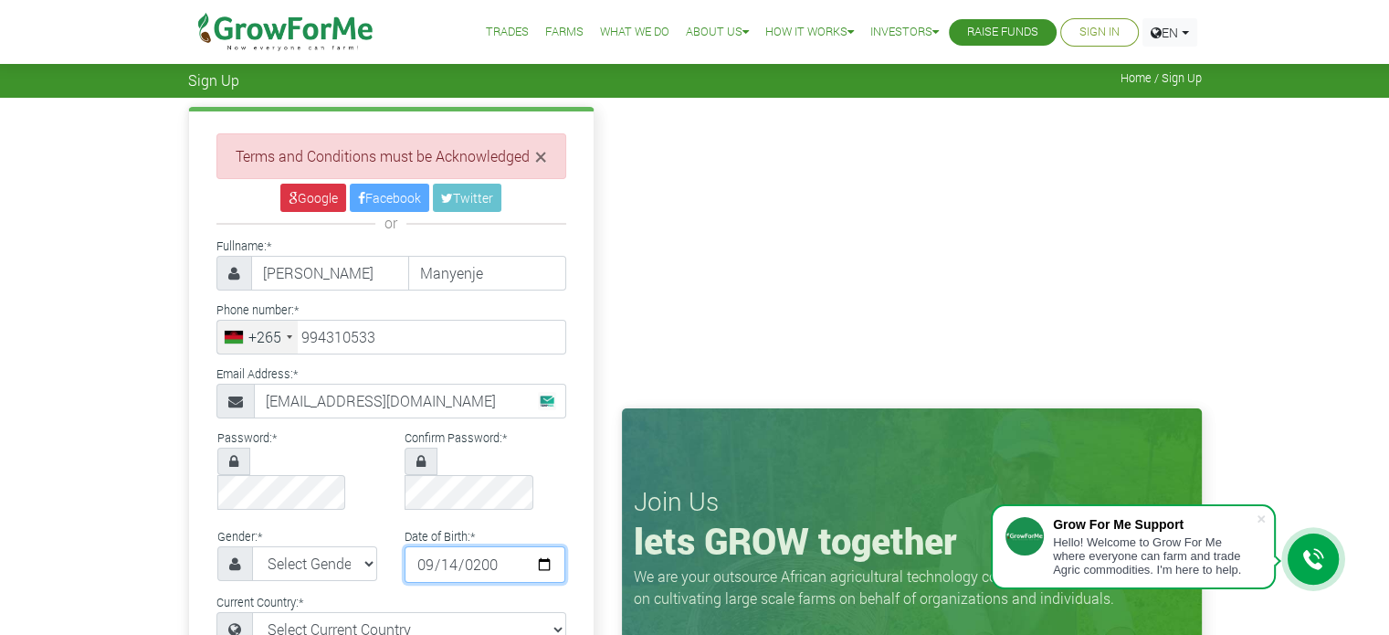
type input "2000-09-14"
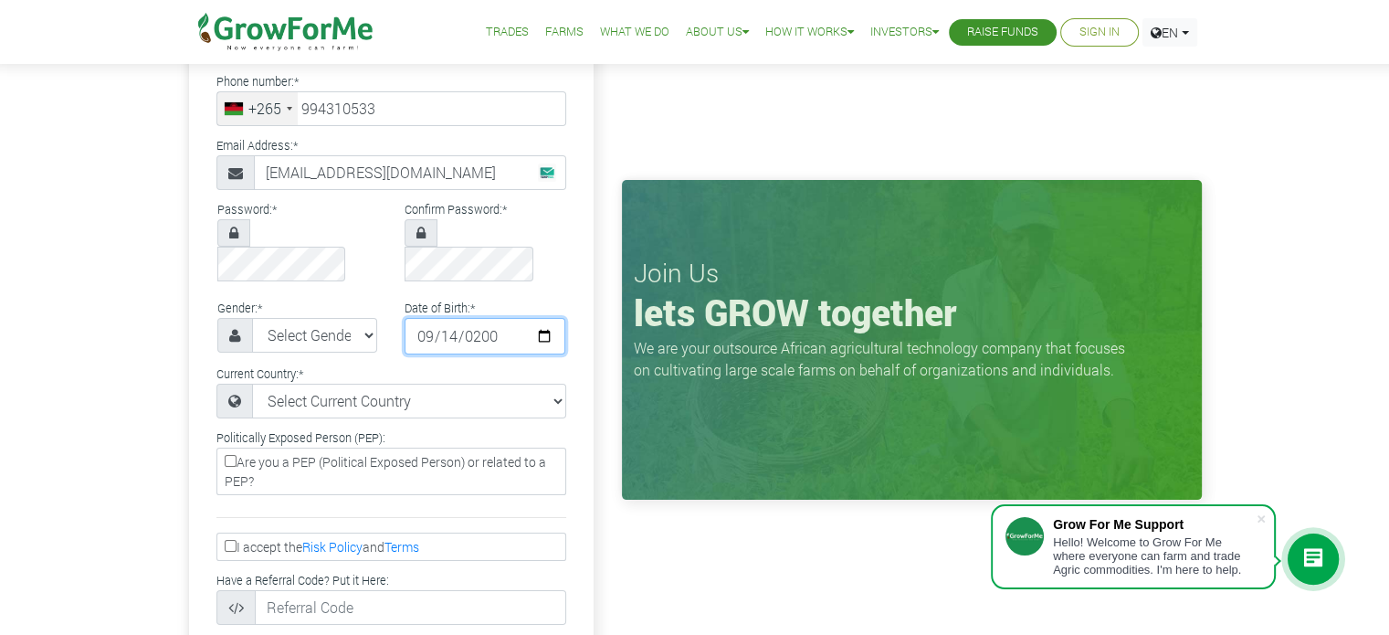
scroll to position [239, 0]
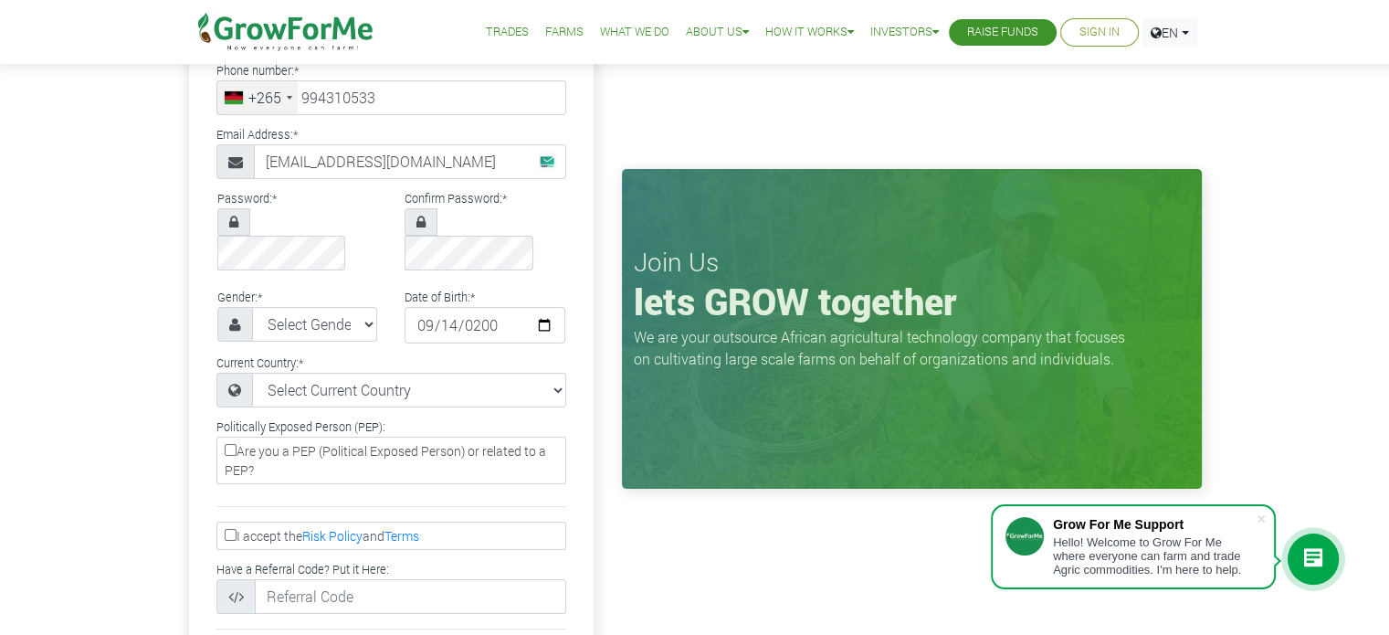
click at [230, 522] on label "I accept the Risk Policy and Terms" at bounding box center [391, 536] width 350 height 28
click at [230, 529] on input "I accept the Risk Policy and Terms" at bounding box center [231, 535] width 12 height 12
checkbox input "true"
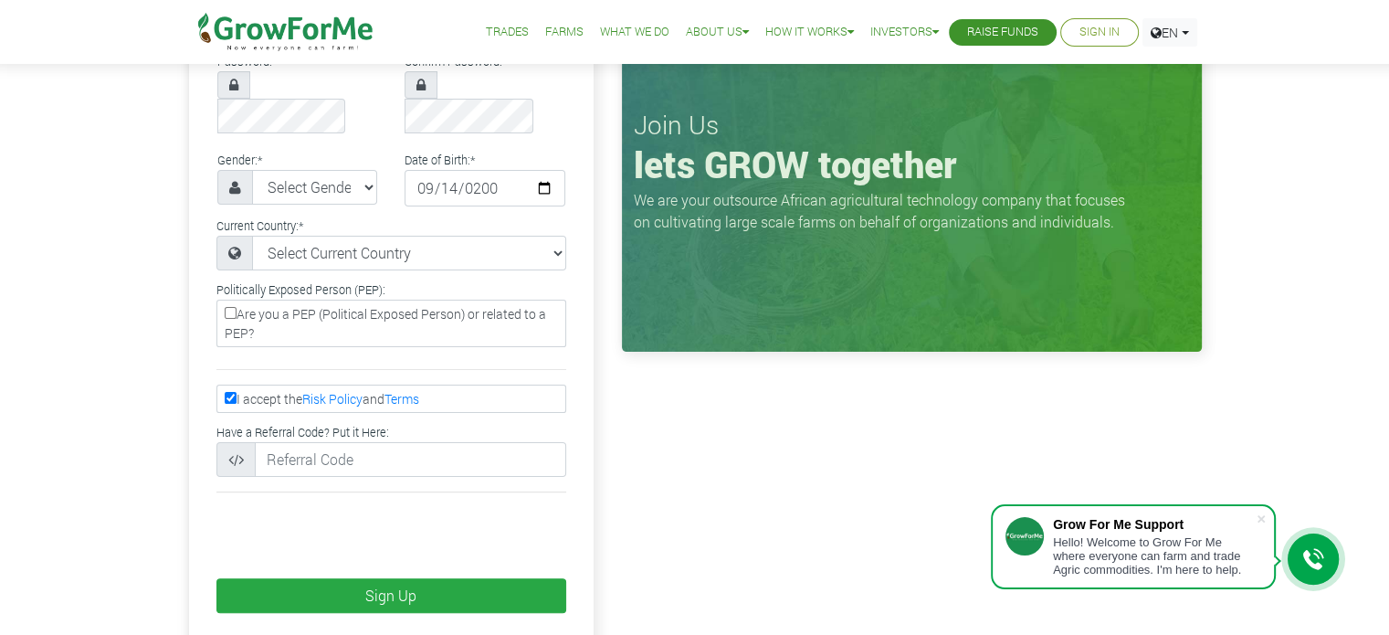
scroll to position [376, 0]
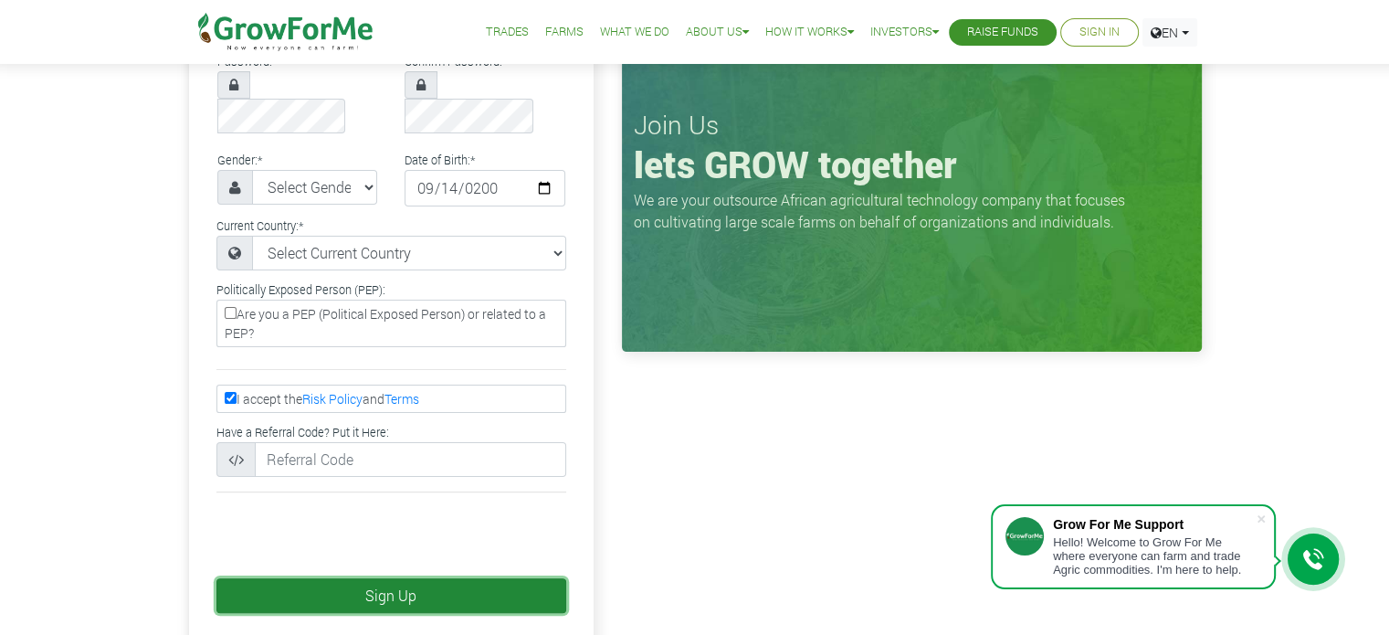
click at [313, 578] on button "Sign Up" at bounding box center [391, 595] width 350 height 35
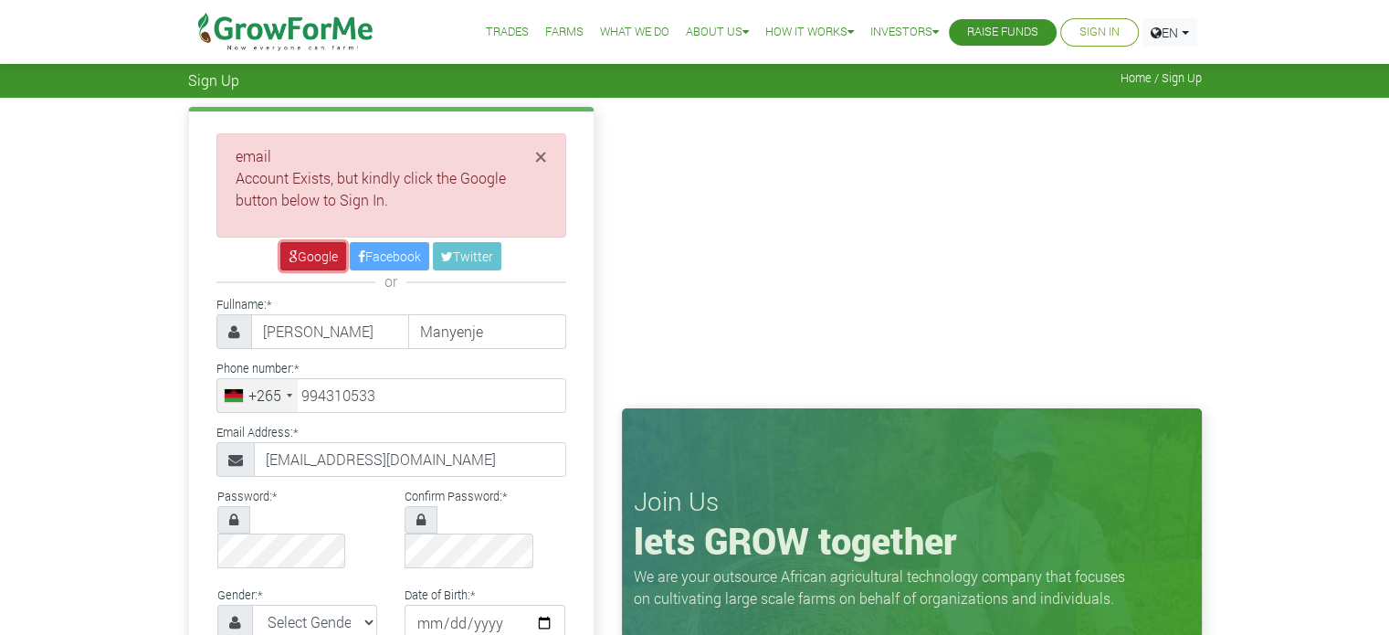
click at [326, 245] on link "Google" at bounding box center [313, 256] width 66 height 28
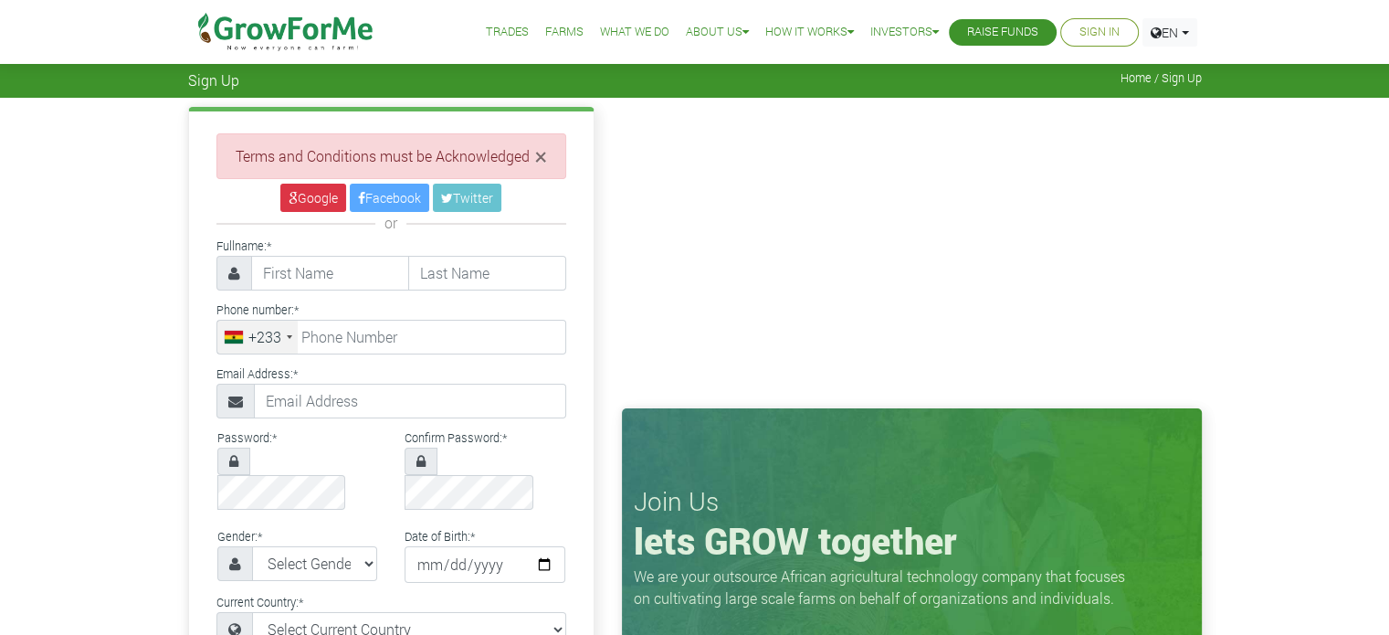
click at [1080, 39] on link "Sign In" at bounding box center [1100, 32] width 40 height 19
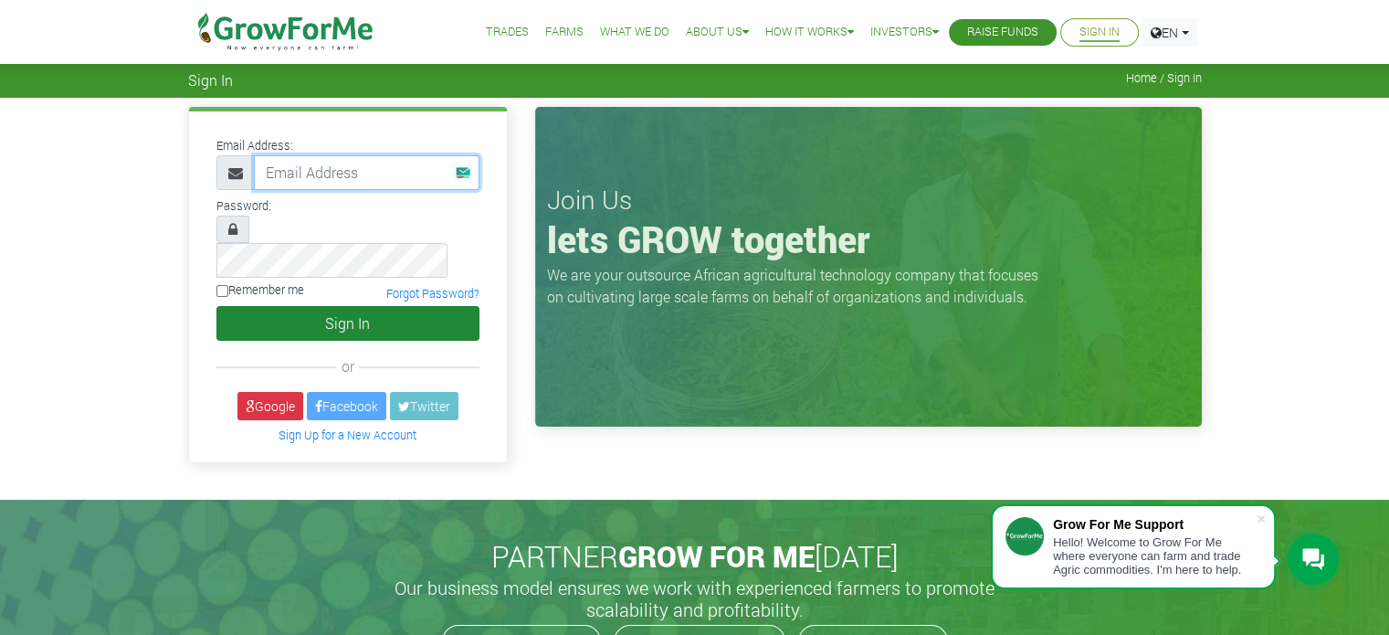
type input "[EMAIL_ADDRESS][DOMAIN_NAME]"
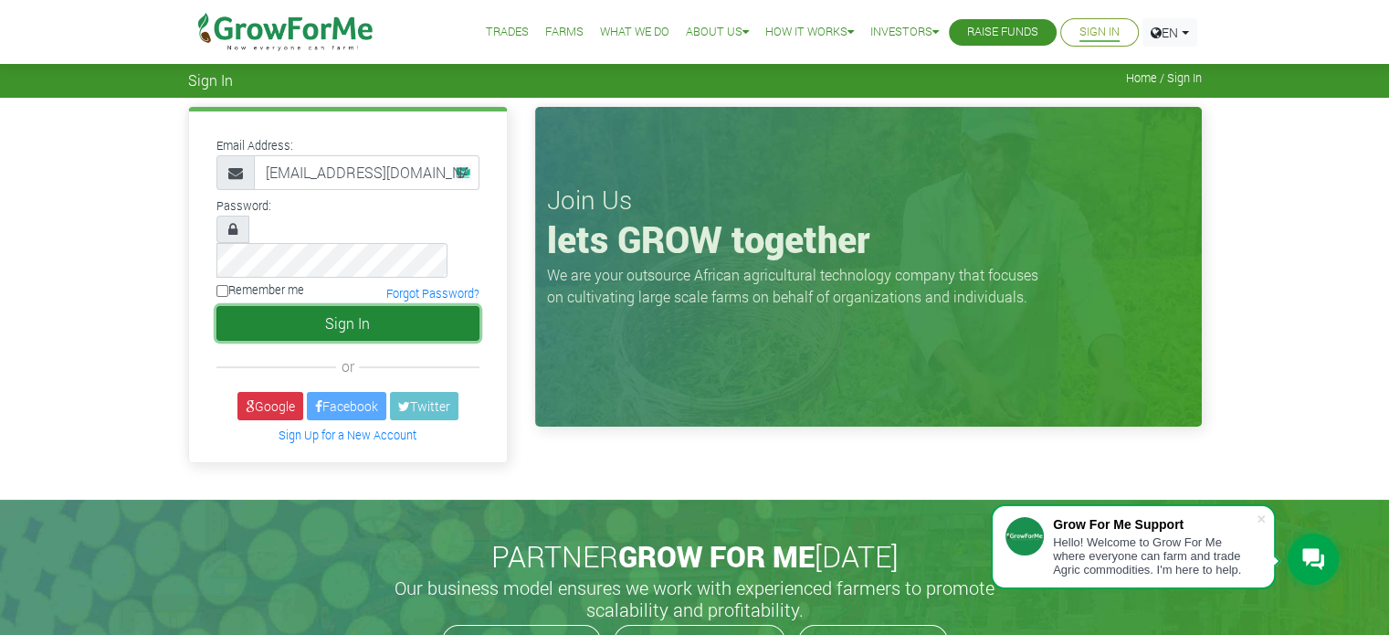
click at [351, 310] on button "Sign In" at bounding box center [347, 323] width 263 height 35
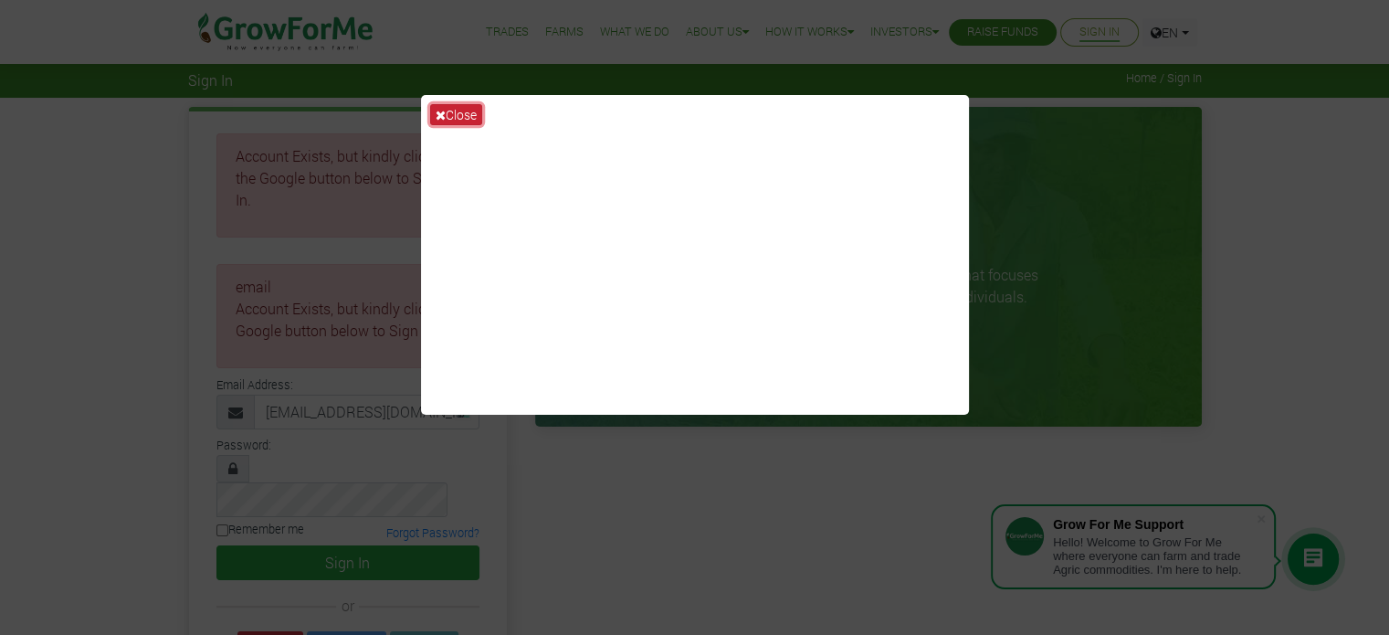
click at [466, 109] on button "Close" at bounding box center [456, 114] width 52 height 21
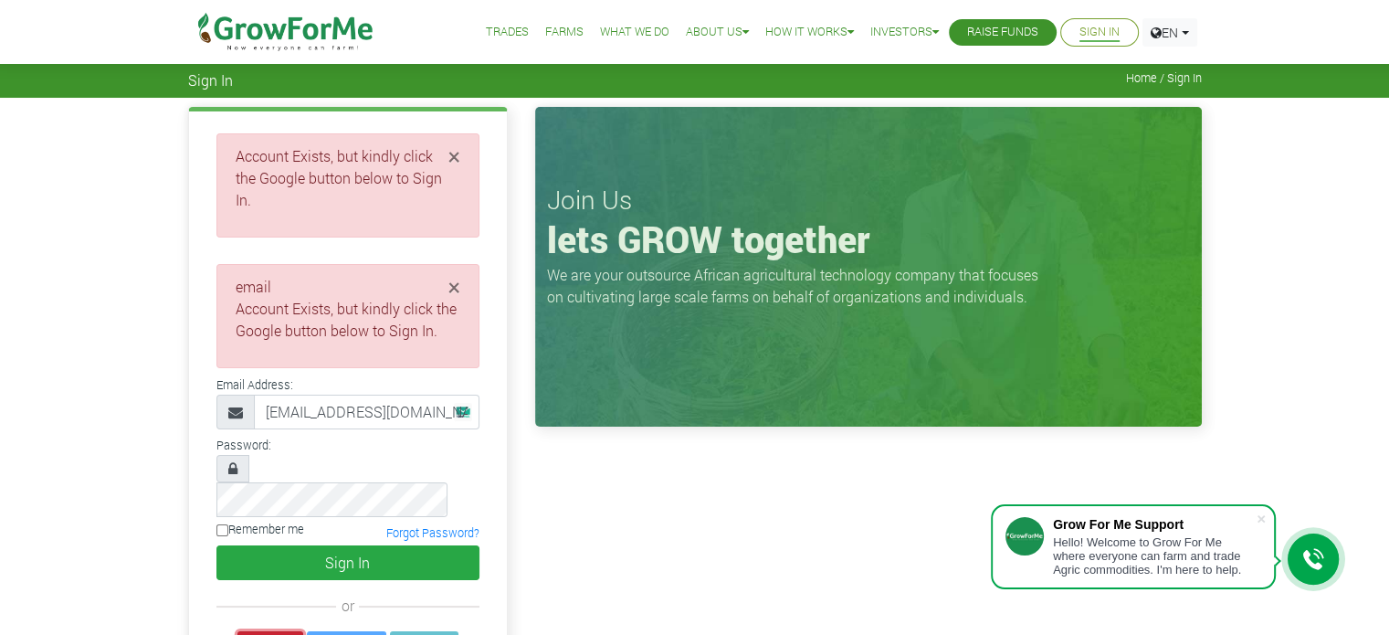
click at [280, 631] on link "Google" at bounding box center [270, 645] width 66 height 28
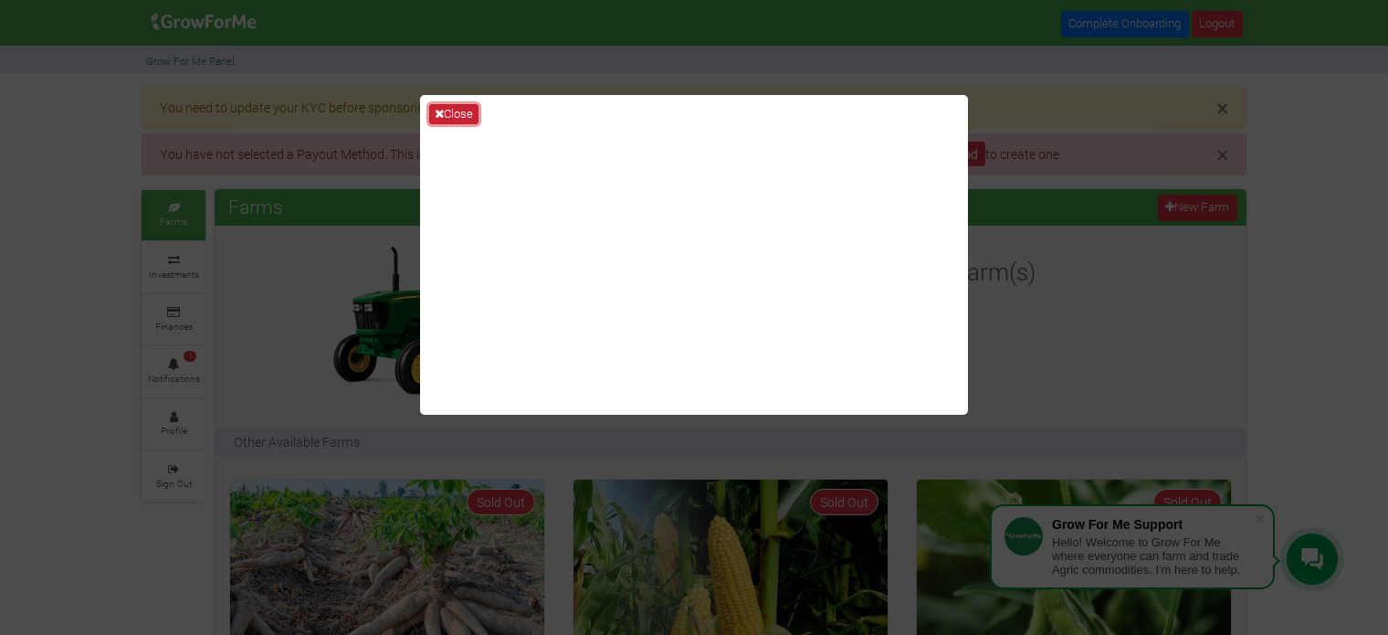
click at [459, 109] on button "Close" at bounding box center [453, 114] width 49 height 20
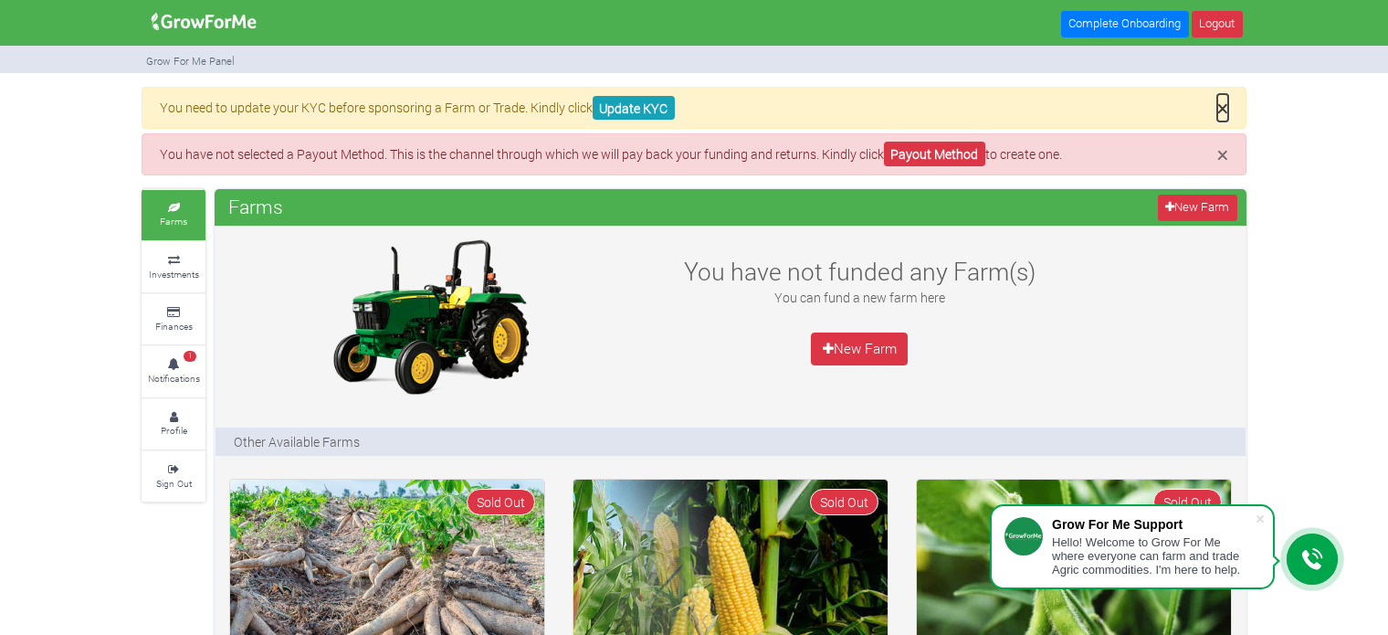
click at [1218, 102] on span "×" at bounding box center [1223, 107] width 11 height 27
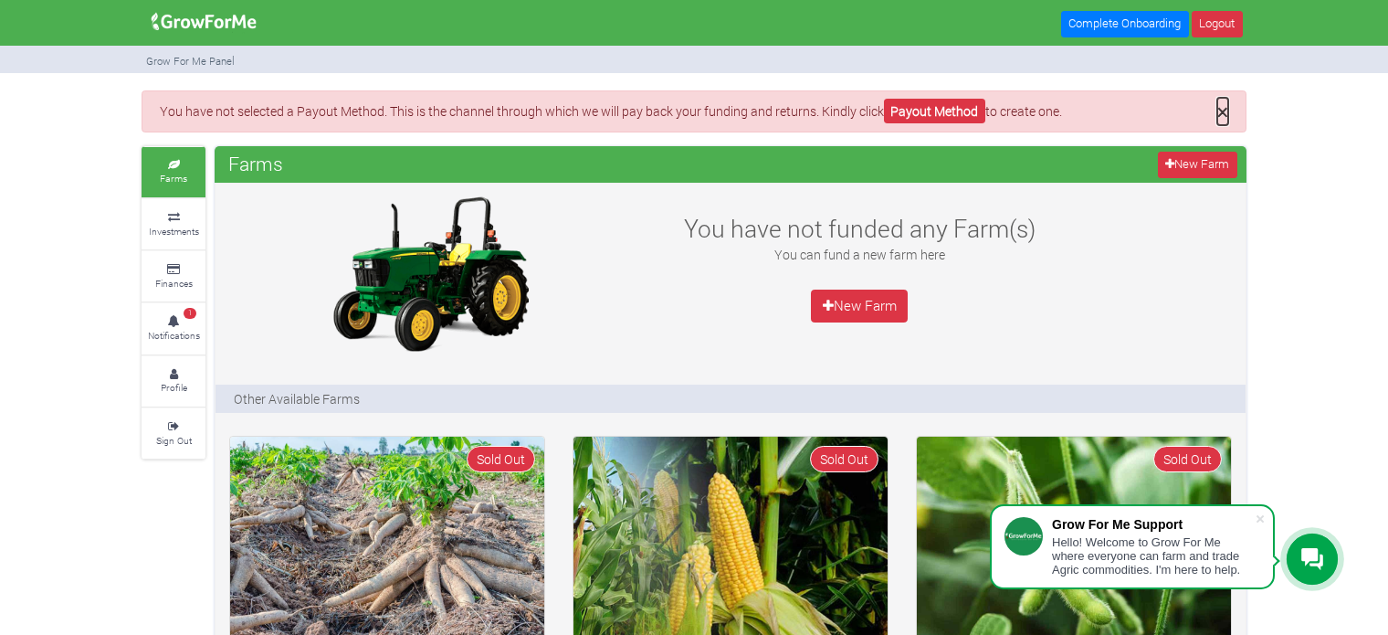
click at [1221, 109] on span "×" at bounding box center [1223, 111] width 11 height 27
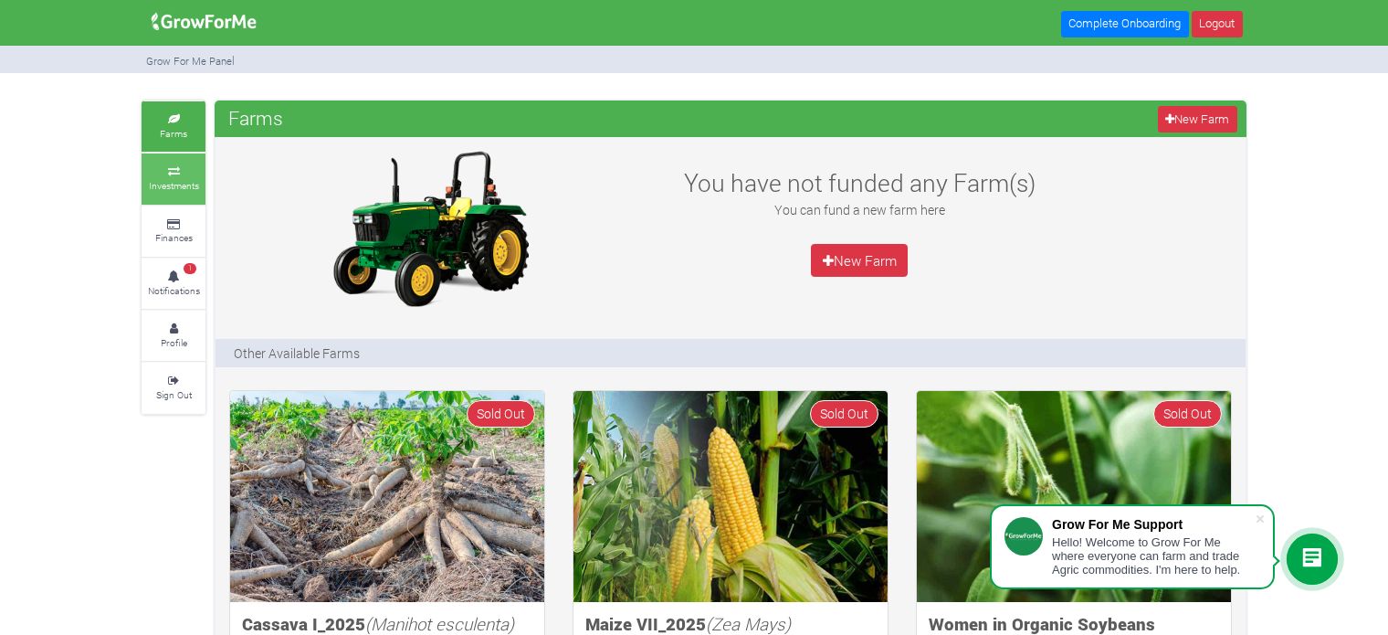
click at [171, 174] on icon at bounding box center [173, 171] width 55 height 9
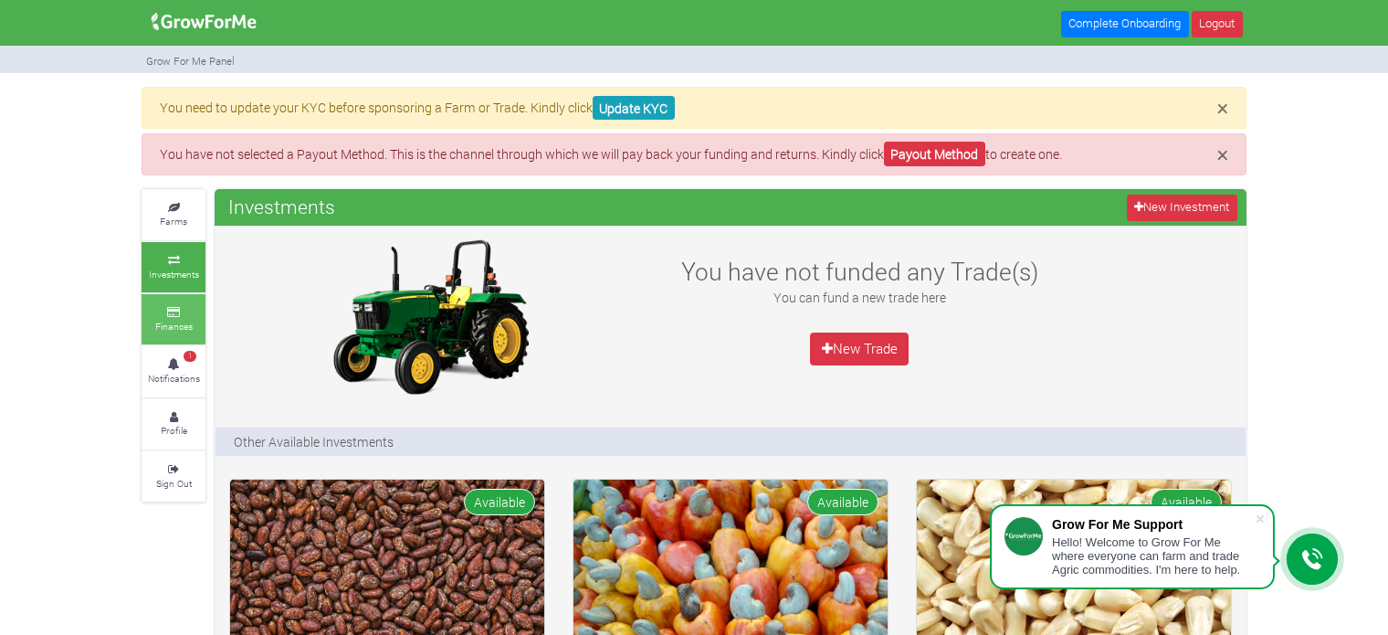
click at [183, 323] on small "Finances" at bounding box center [173, 326] width 37 height 13
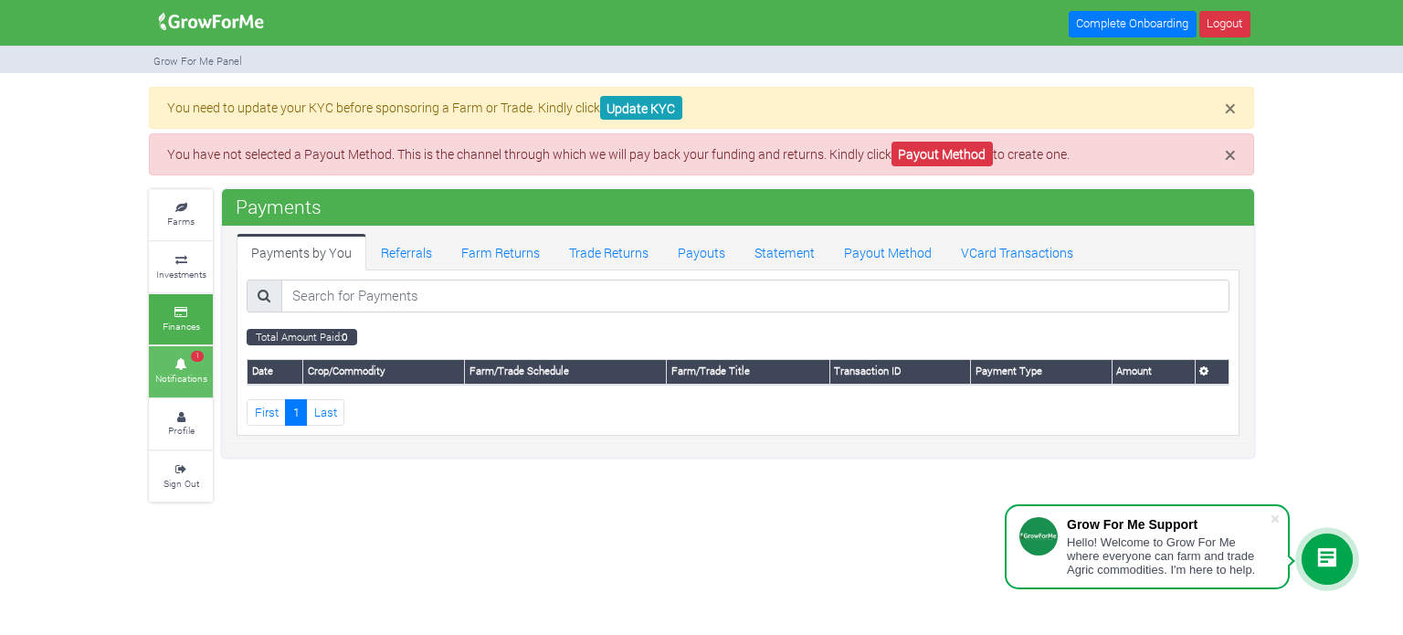
click at [178, 372] on small "Notifications" at bounding box center [181, 378] width 52 height 13
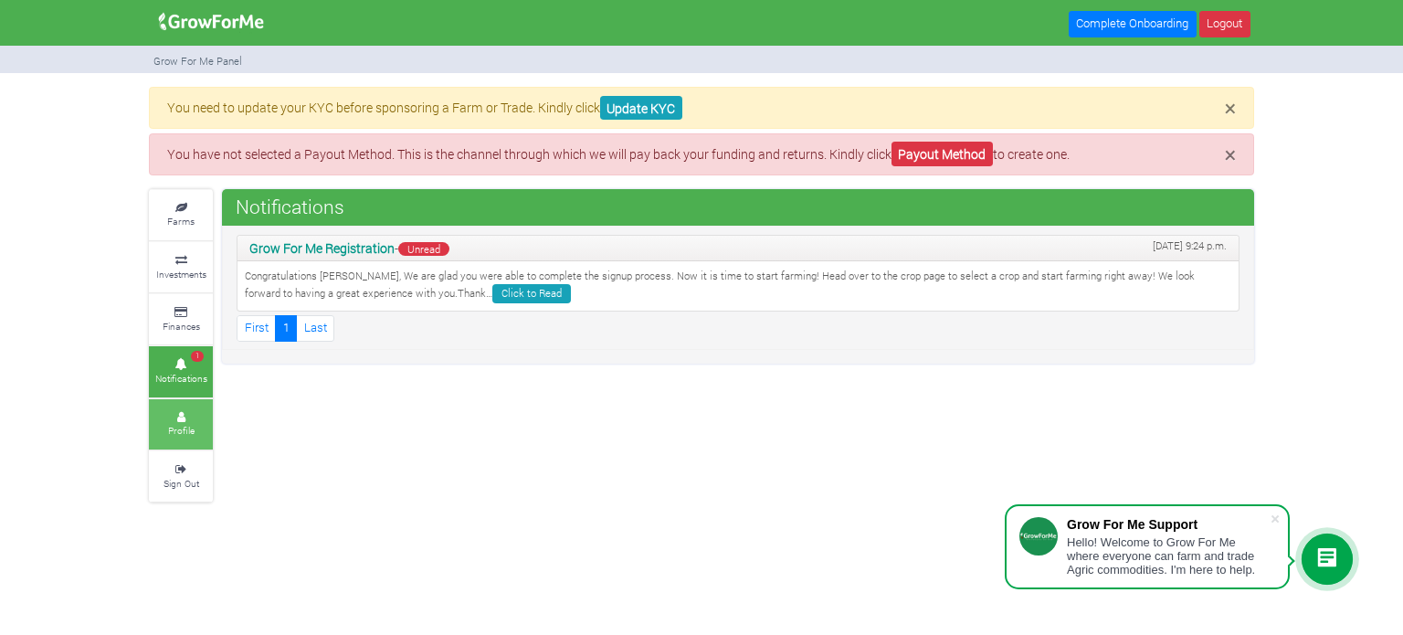
click at [189, 431] on small "Profile" at bounding box center [181, 430] width 26 height 13
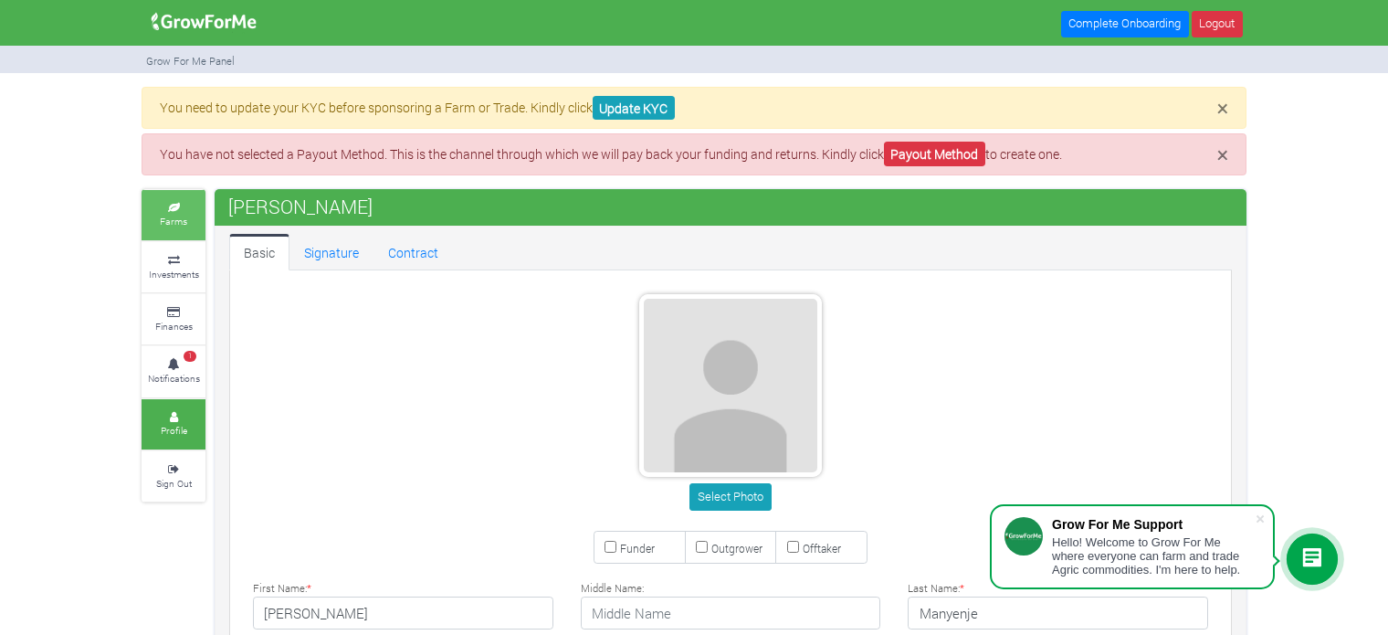
click at [164, 224] on small "Farms" at bounding box center [173, 221] width 27 height 13
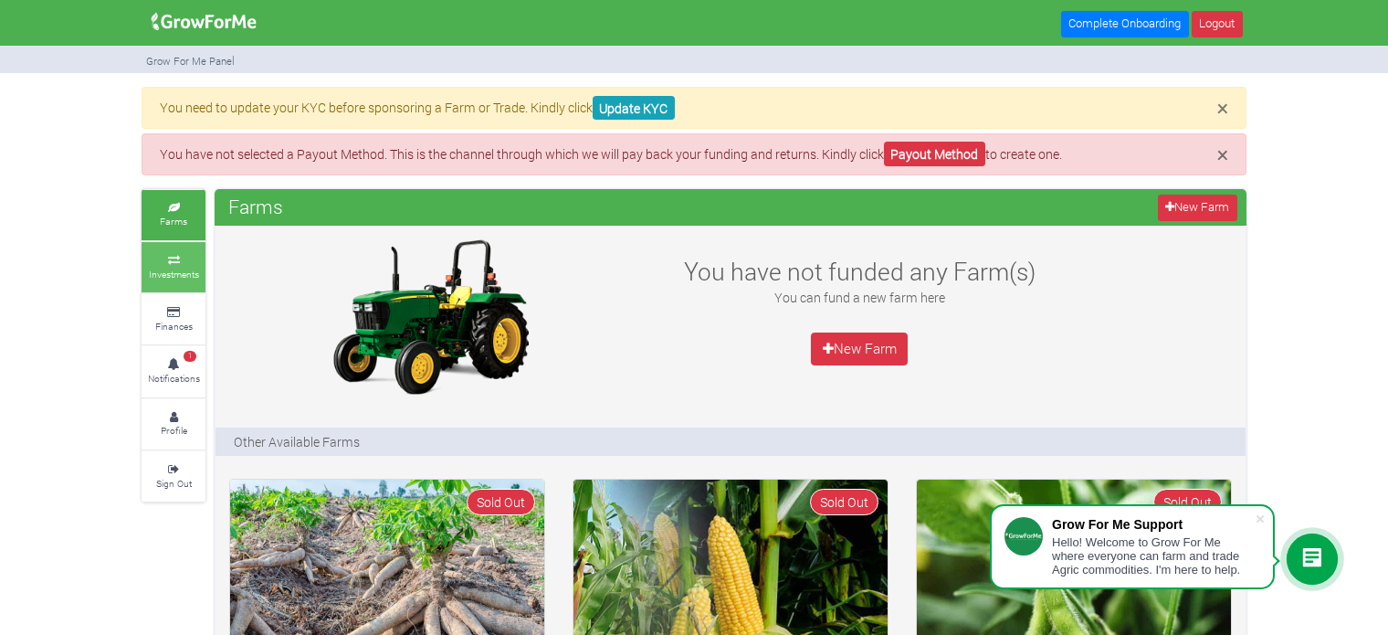
click at [146, 247] on link "Investments" at bounding box center [174, 267] width 64 height 50
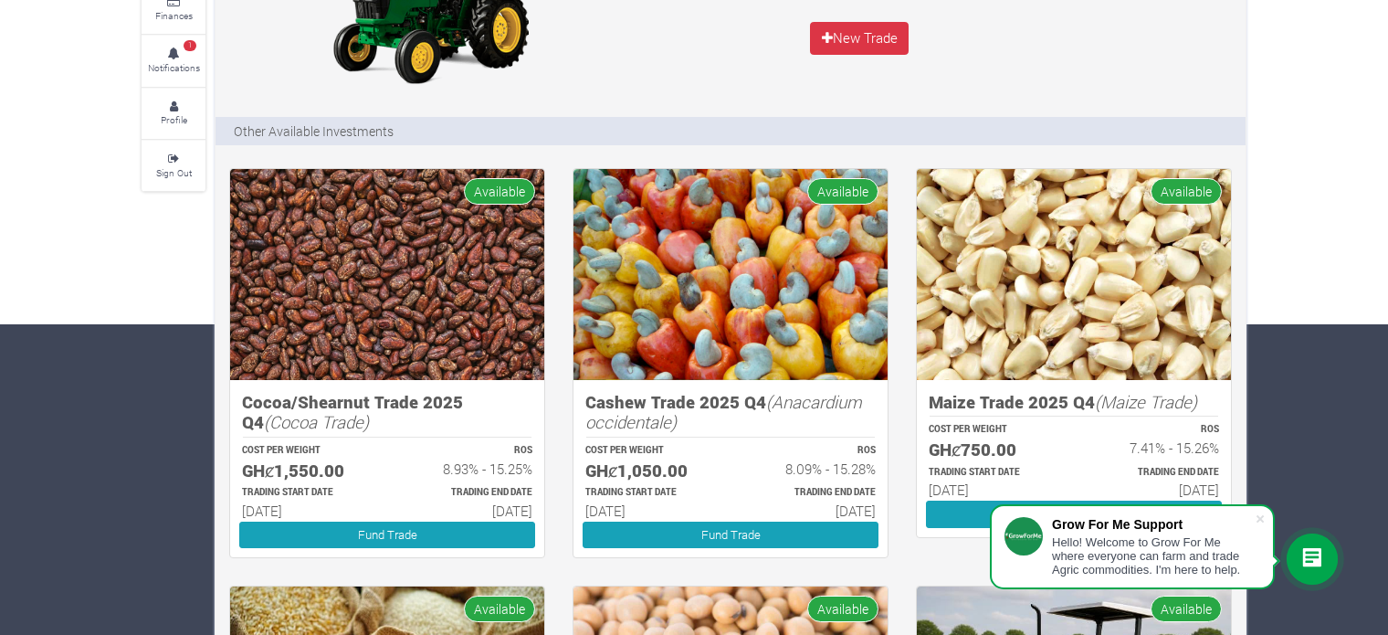
scroll to position [327, 0]
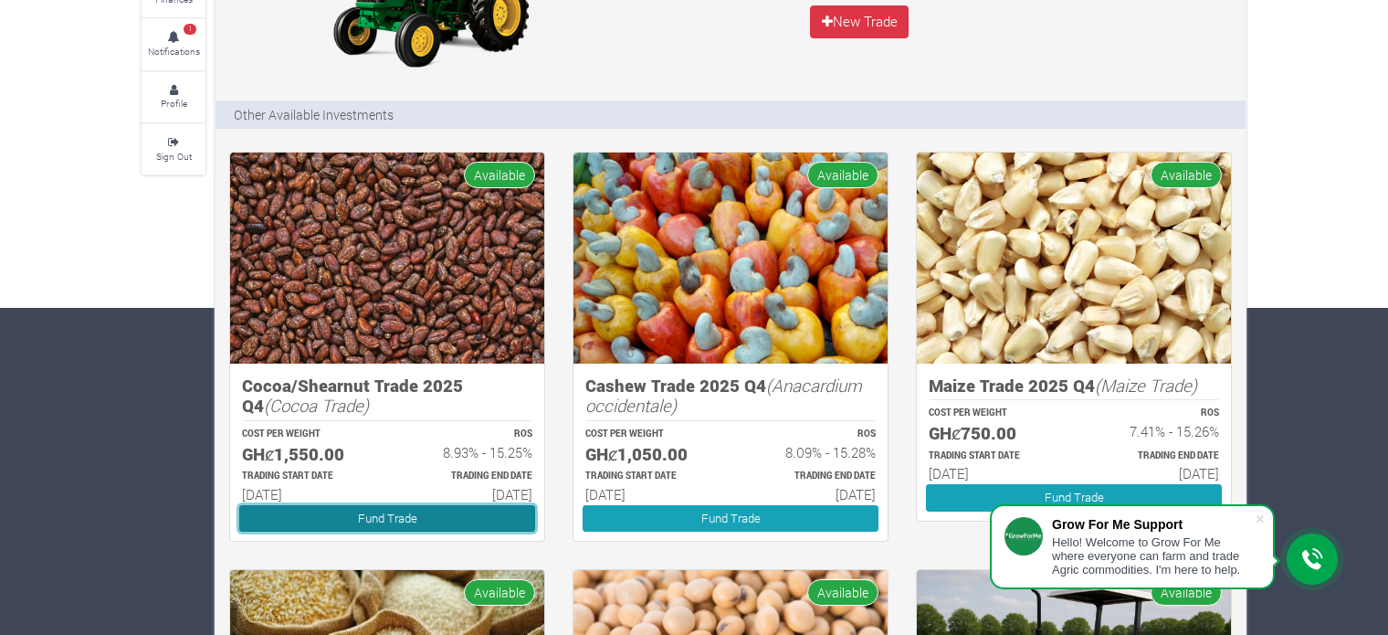
click at [427, 518] on link "Fund Trade" at bounding box center [387, 518] width 296 height 26
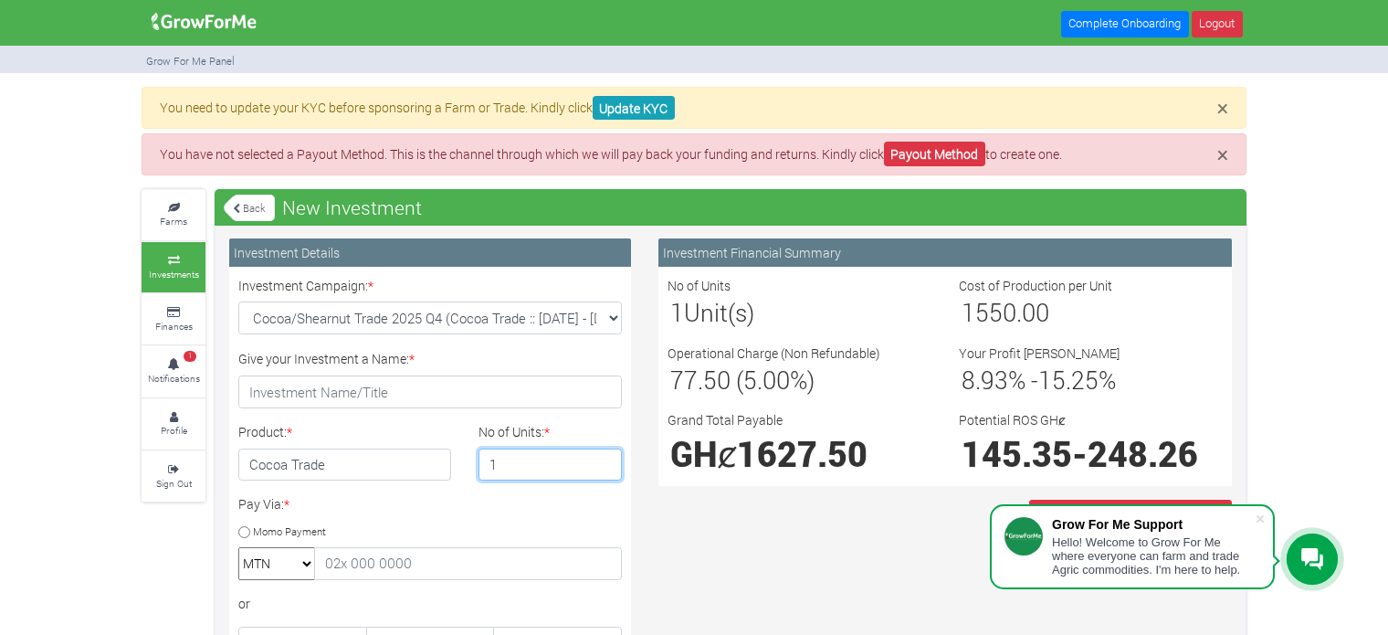
click at [516, 463] on input "1" at bounding box center [551, 464] width 144 height 33
click at [605, 456] on input "2" at bounding box center [551, 464] width 144 height 33
click at [605, 456] on input "3" at bounding box center [551, 464] width 144 height 33
click at [606, 471] on input "2" at bounding box center [551, 464] width 144 height 33
type input "1"
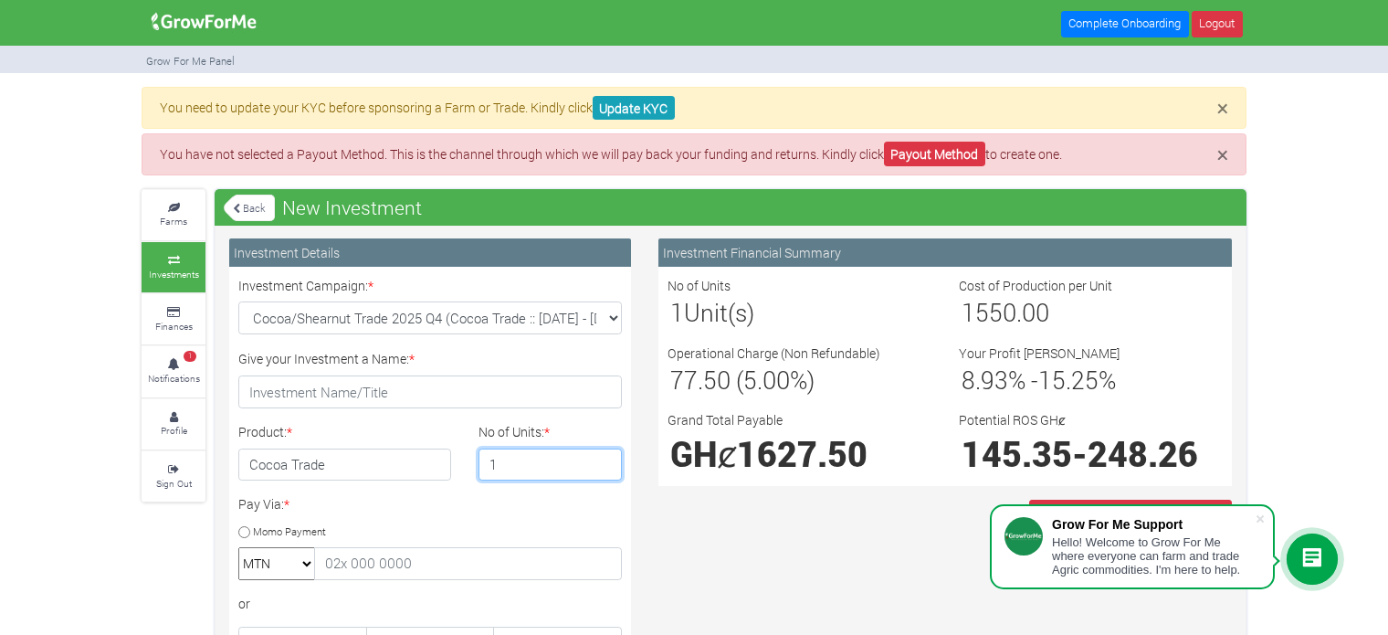
click at [606, 471] on input "1" at bounding box center [551, 464] width 144 height 33
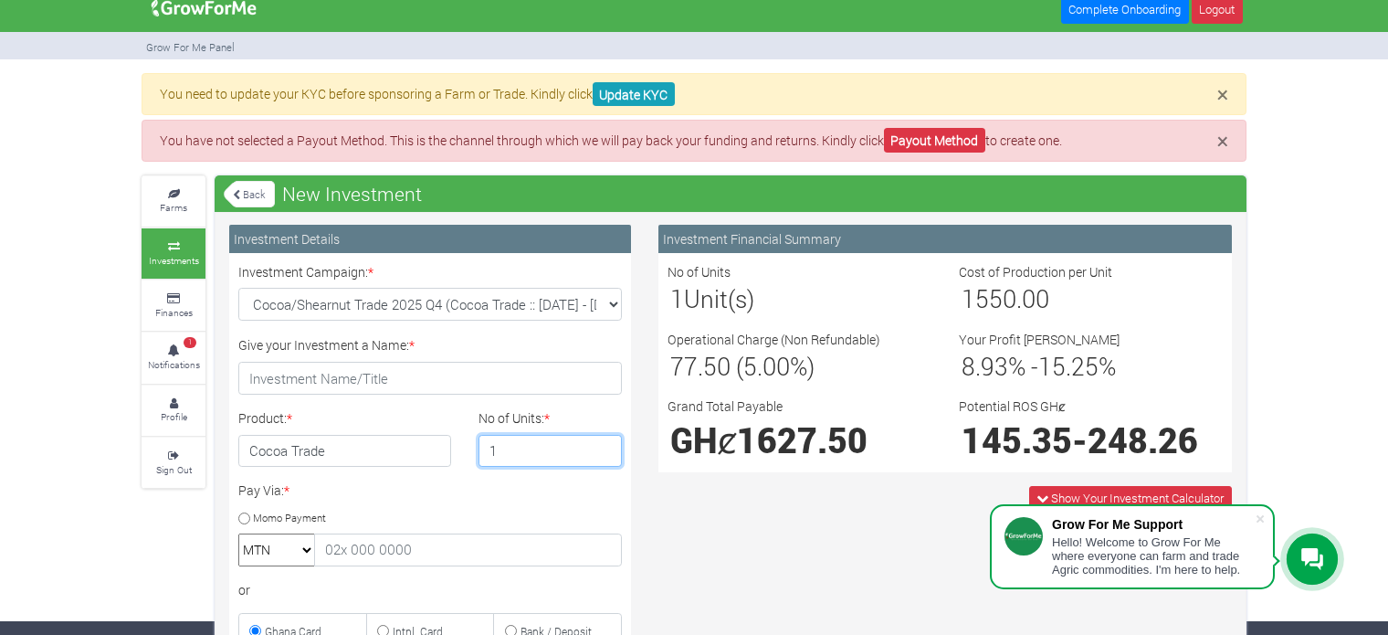
scroll to position [15, 0]
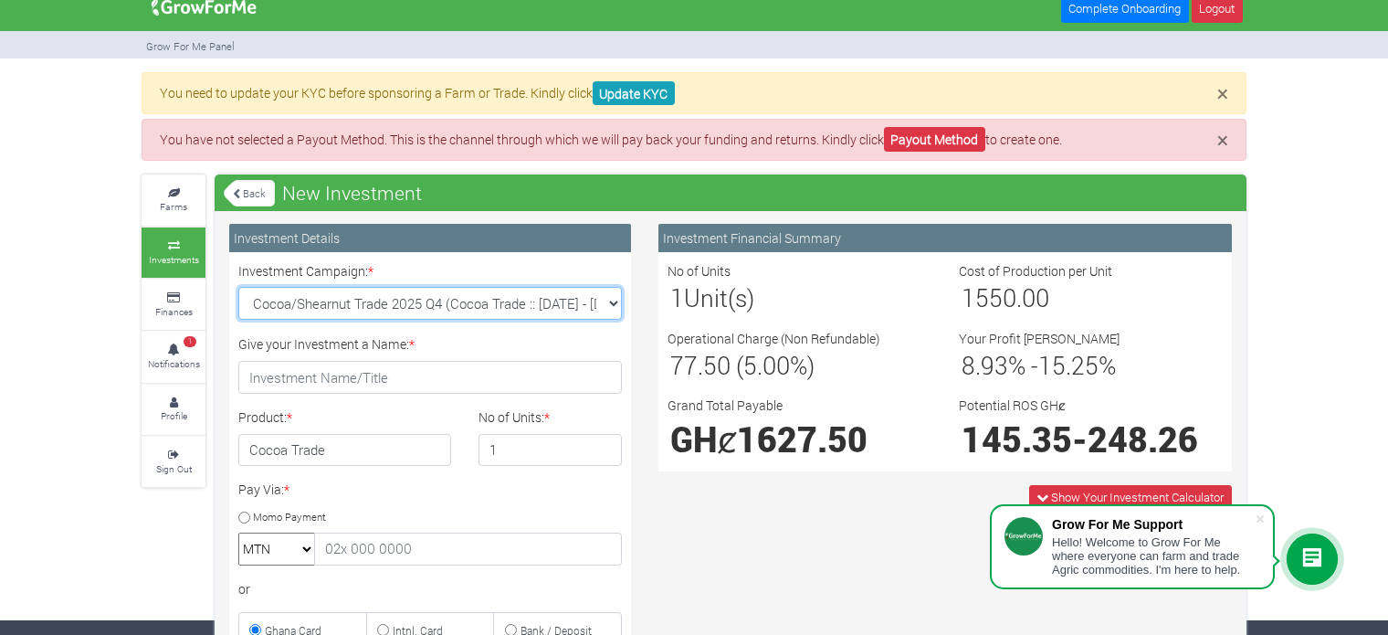
click at [616, 305] on select "Cocoa/Shearnut Trade 2025 Q4 (Cocoa Trade :: 01st Oct 2025 - 31st Mar 2026) Mai…" at bounding box center [430, 303] width 384 height 33
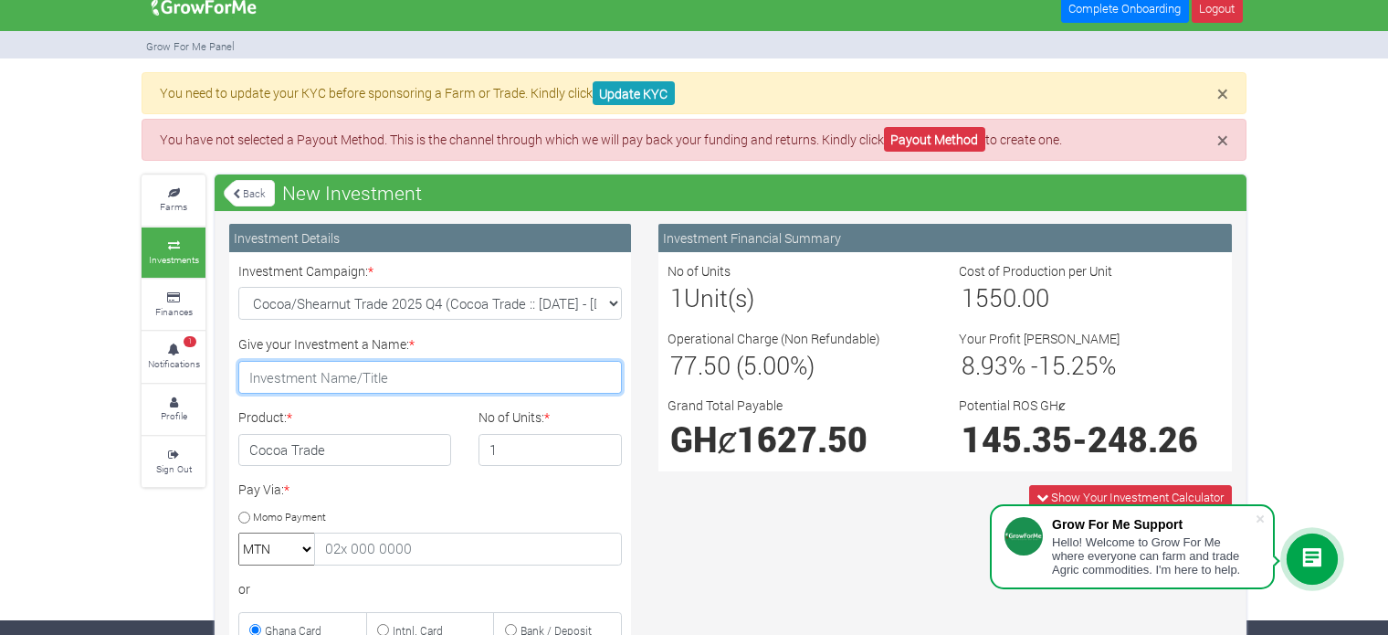
click at [538, 386] on input "Give your Investment a Name: *" at bounding box center [430, 377] width 384 height 33
click at [403, 453] on h4 "Cocoa Trade" at bounding box center [344, 450] width 213 height 33
click at [344, 456] on h4 "Cocoa Trade" at bounding box center [344, 450] width 213 height 33
click at [289, 452] on h4 "Cocoa Trade" at bounding box center [344, 450] width 213 height 33
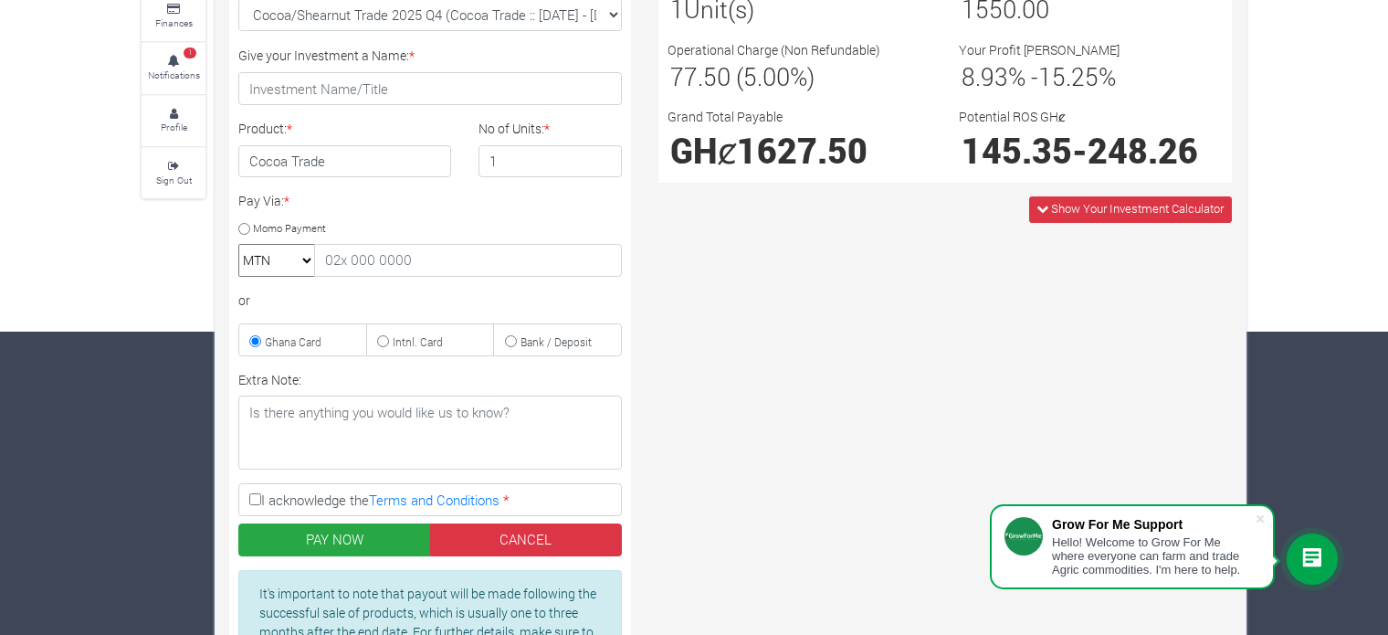
scroll to position [309, 0]
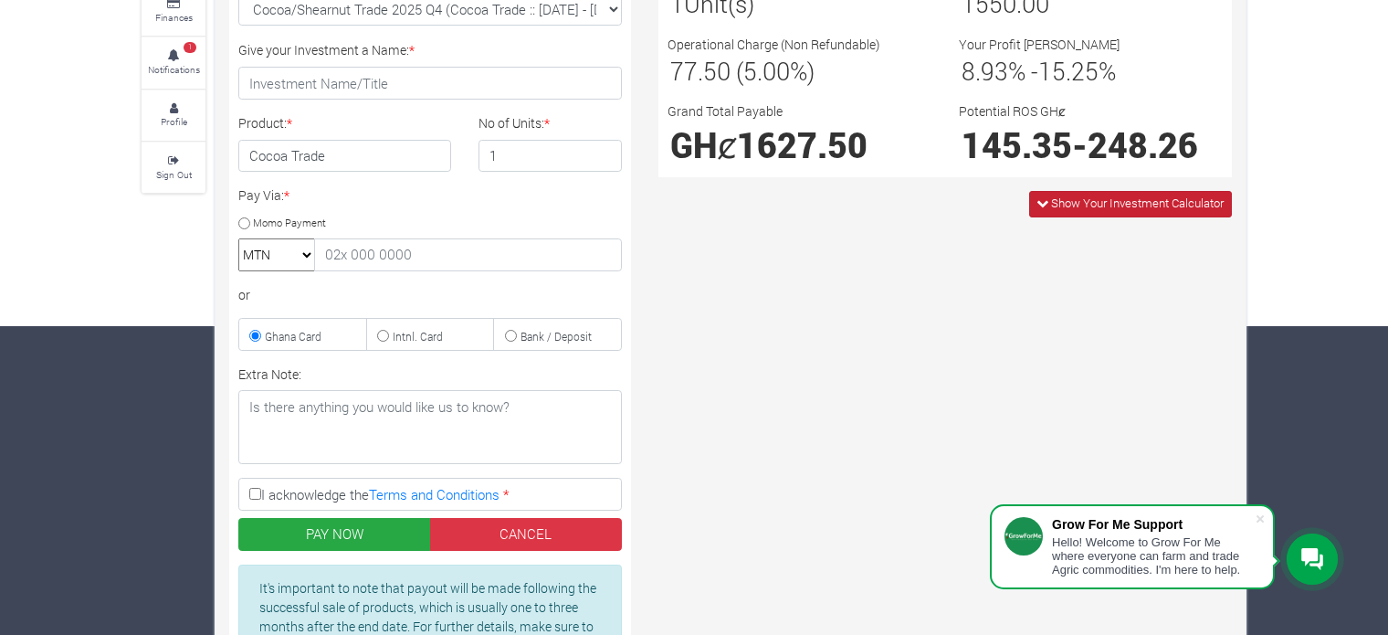
click at [1197, 193] on span "Show Your Investment Calculator" at bounding box center [1130, 204] width 203 height 26
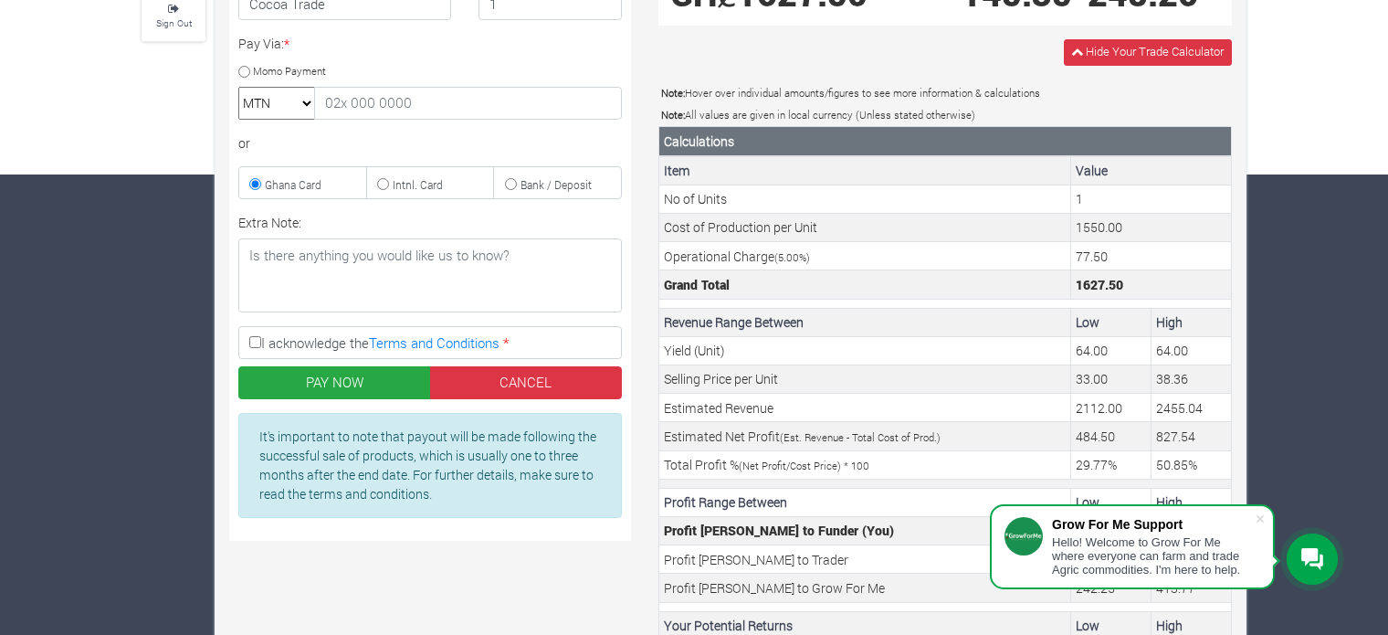
scroll to position [552, 0]
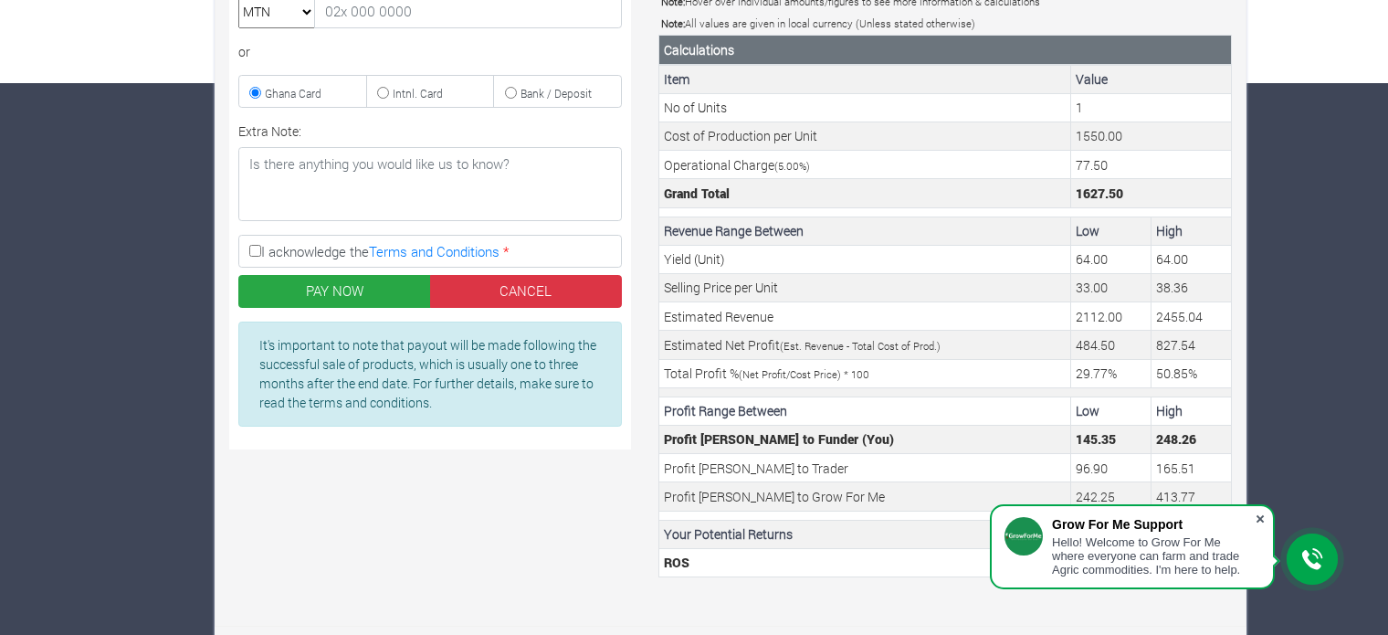
click at [1261, 522] on span at bounding box center [1260, 519] width 18 height 18
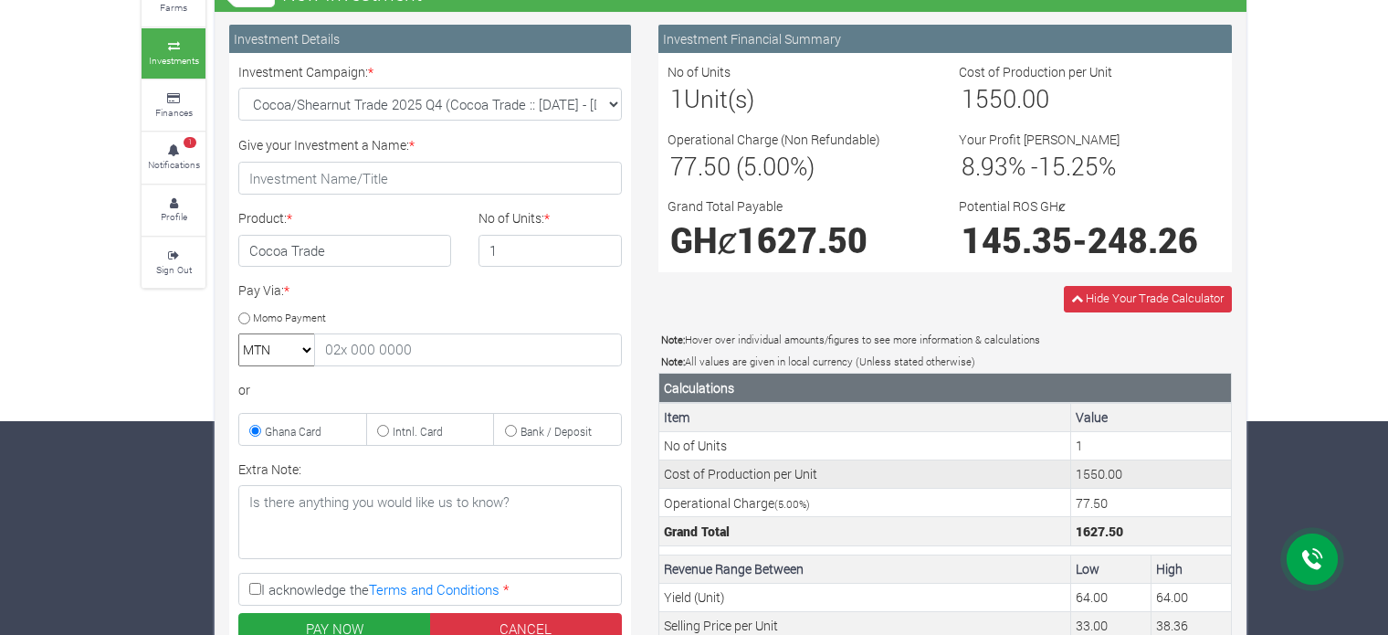
scroll to position [0, 0]
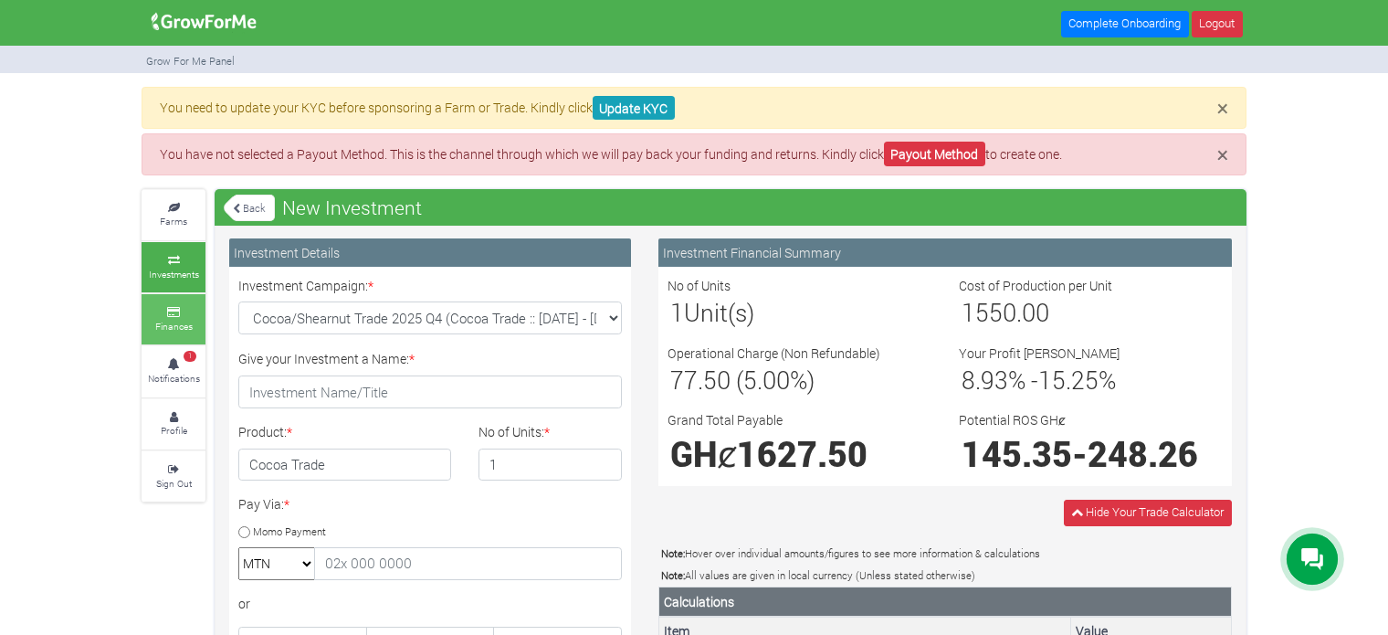
click at [185, 320] on small "Finances" at bounding box center [173, 326] width 37 height 13
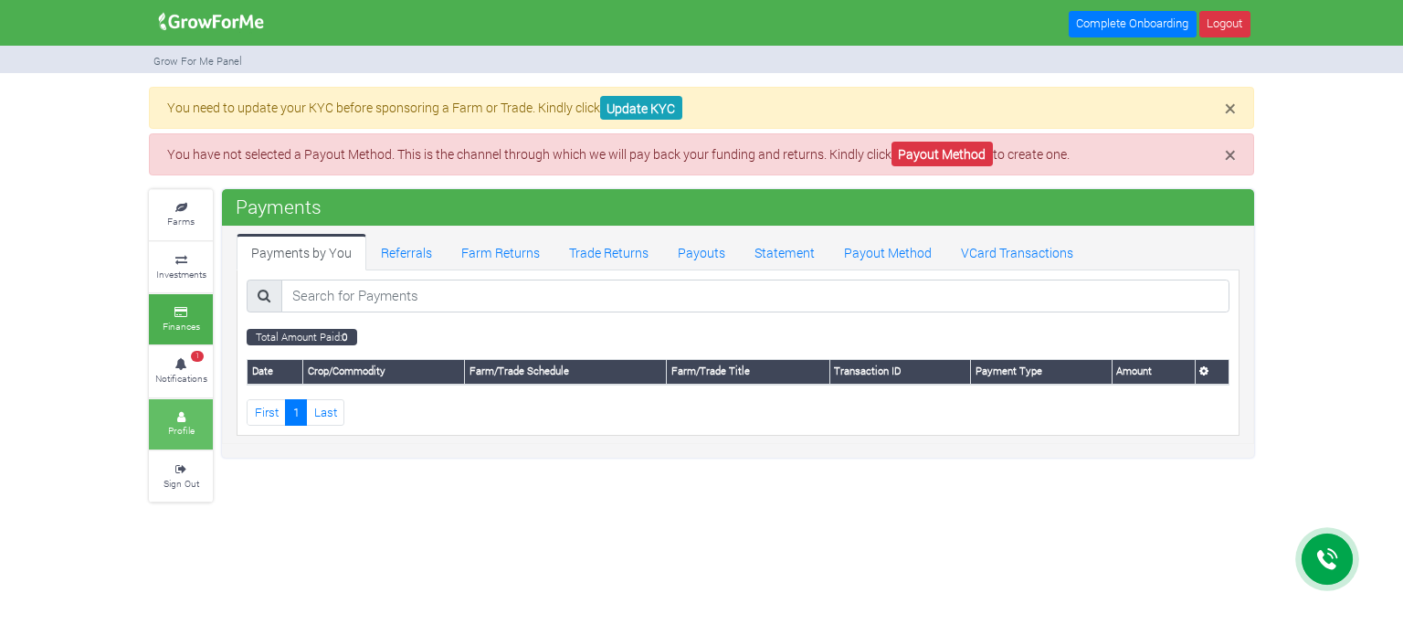
click at [176, 399] on link "Profile" at bounding box center [181, 424] width 64 height 50
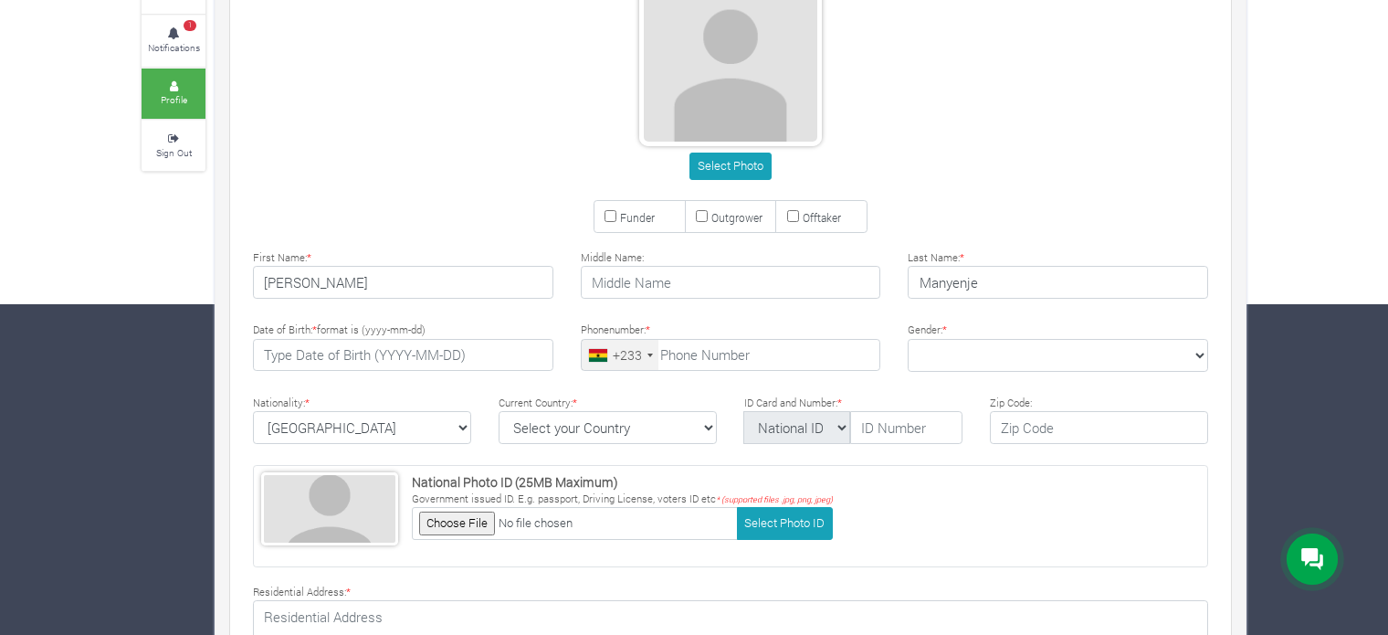
scroll to position [581, 0]
